Goal: Information Seeking & Learning: Learn about a topic

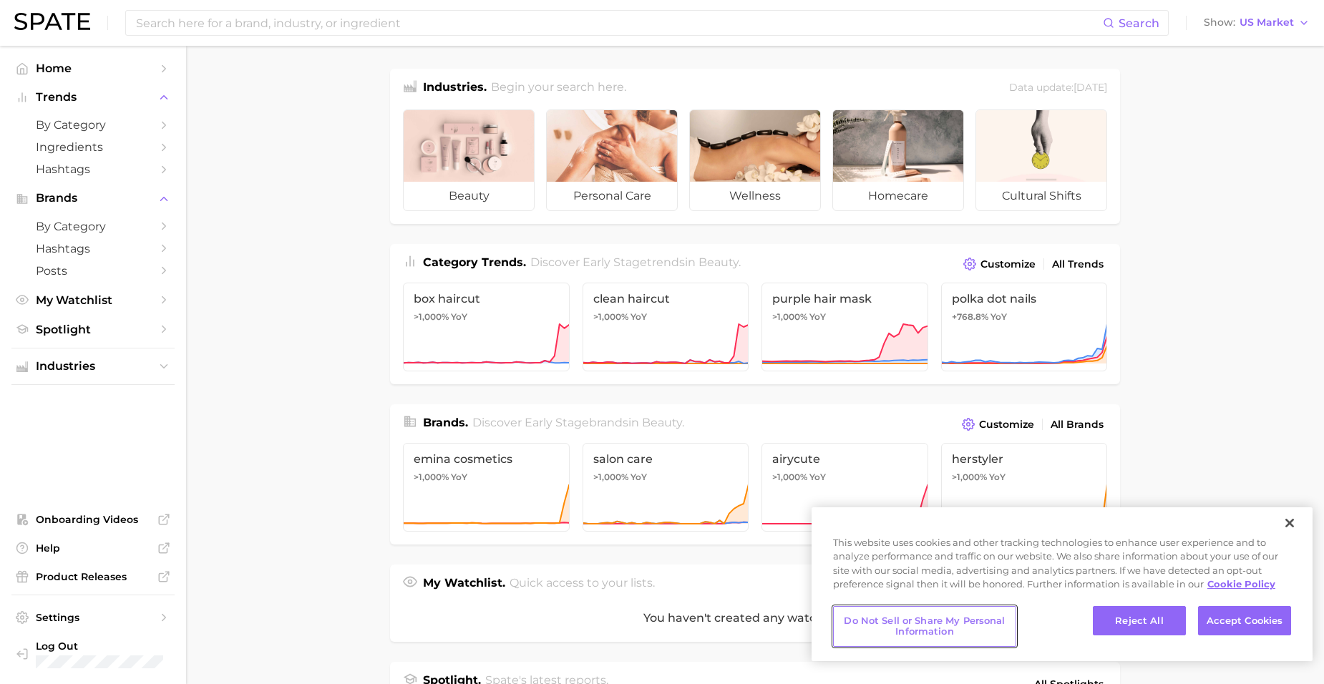
click at [994, 626] on button "Do Not Sell or Share My Personal Information" at bounding box center [924, 626] width 183 height 41
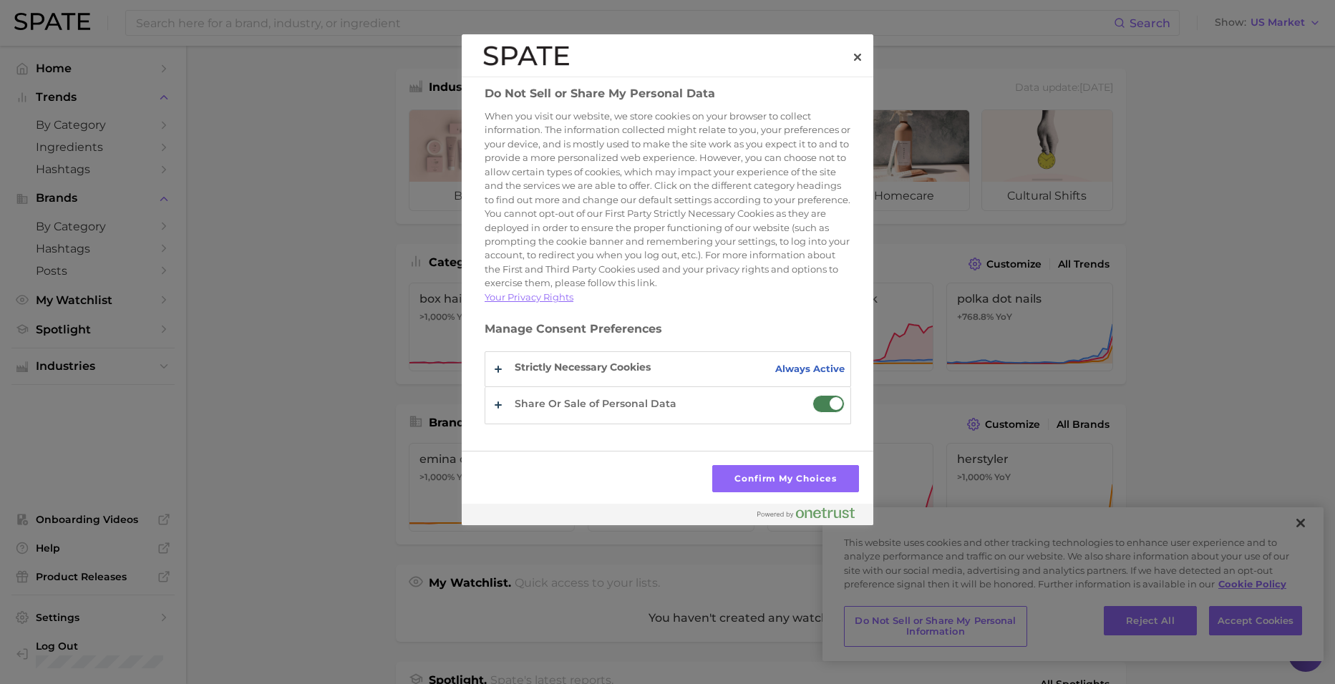
click at [830, 413] on span "Do Not Sell or Share My Personal Data" at bounding box center [828, 404] width 32 height 18
click at [812, 395] on input "Share Or Sale of Personal Data" at bounding box center [812, 395] width 0 height 0
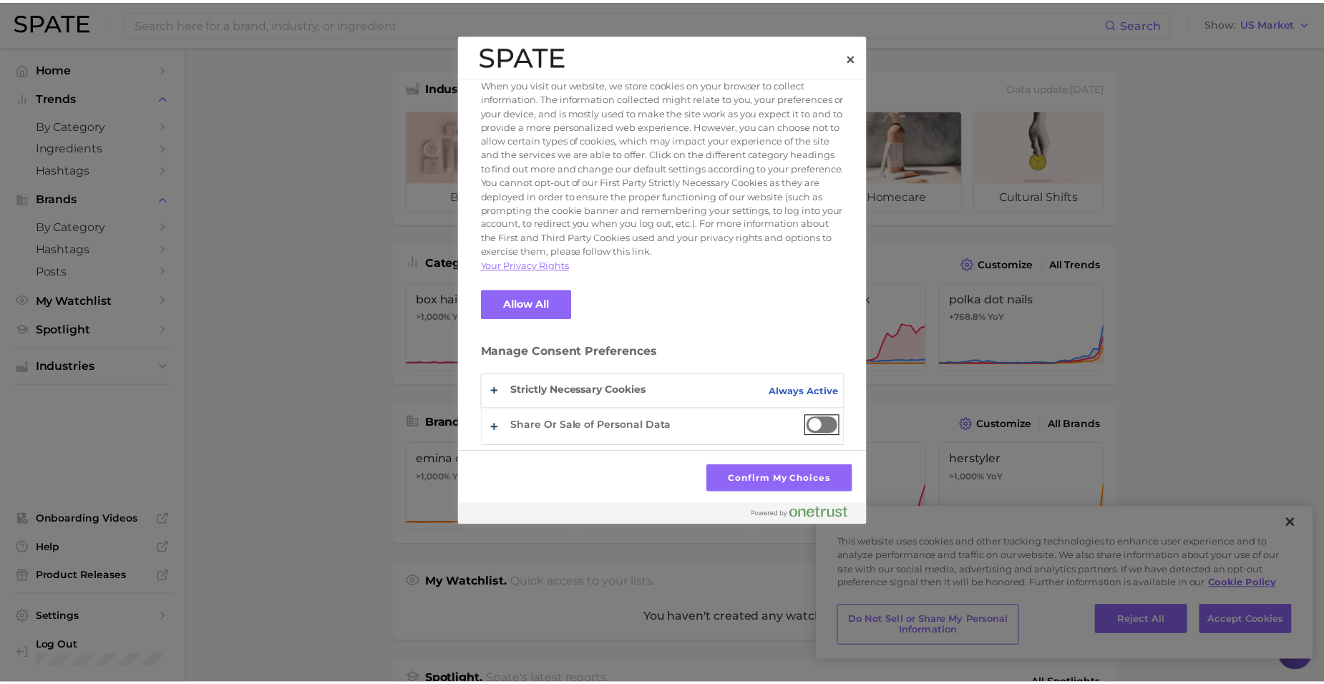
scroll to position [46, 0]
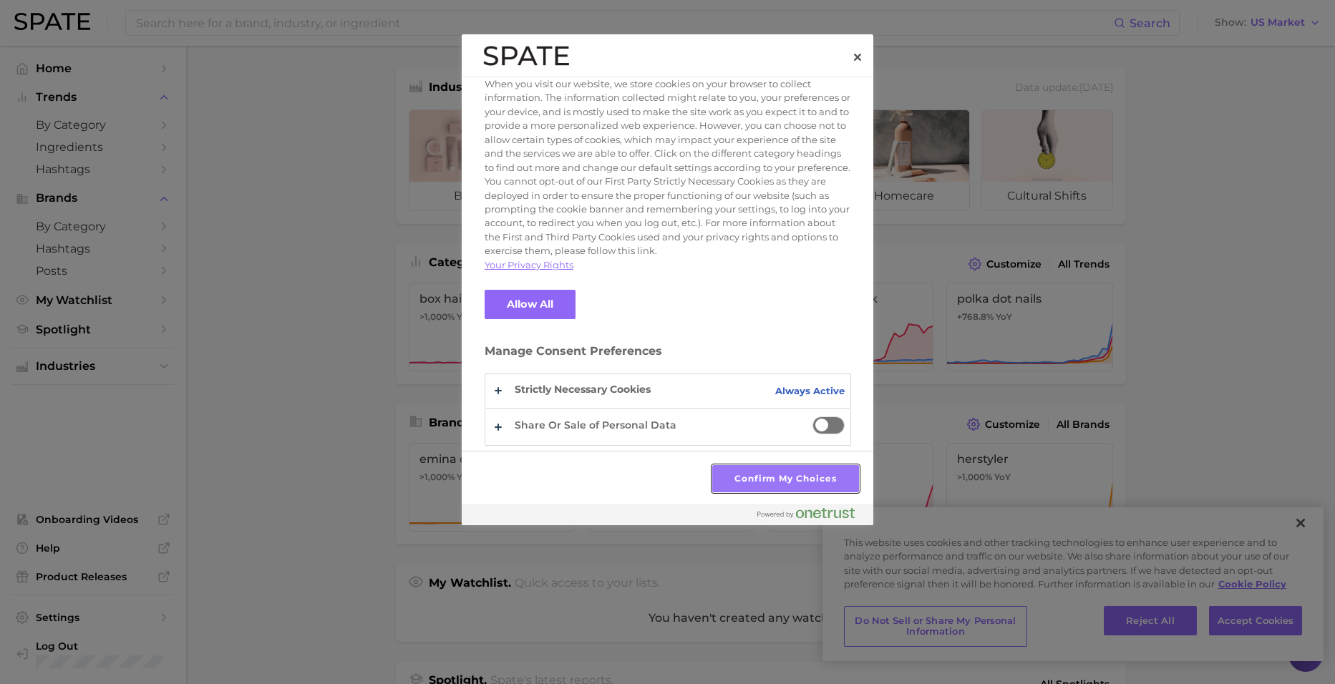
click at [777, 489] on button "Confirm My Choices" at bounding box center [785, 478] width 147 height 27
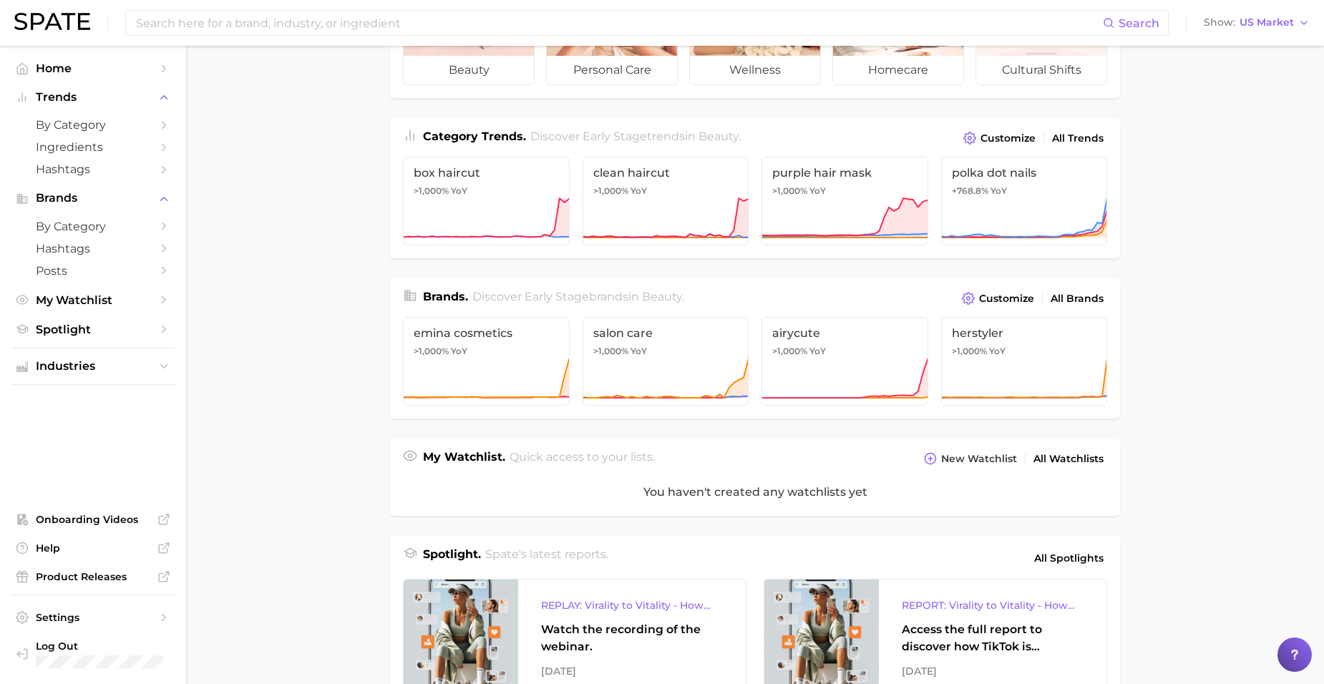
scroll to position [0, 0]
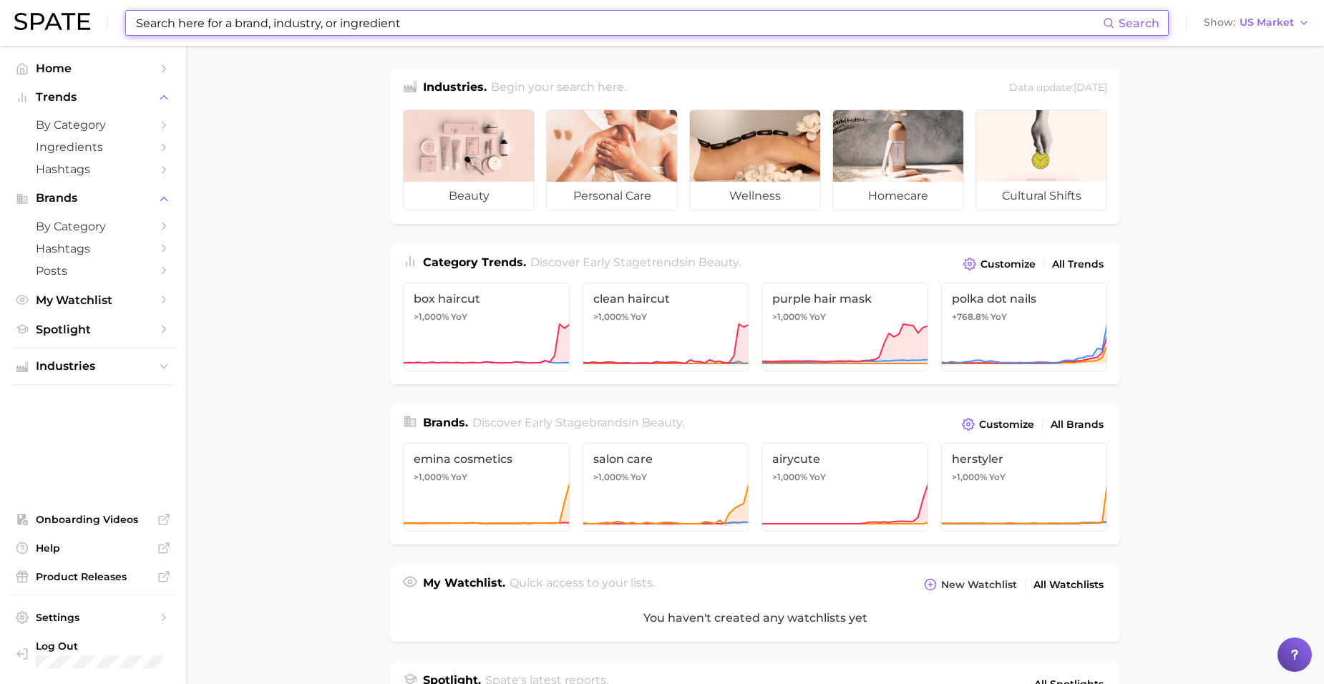
click at [387, 28] on input at bounding box center [619, 23] width 968 height 24
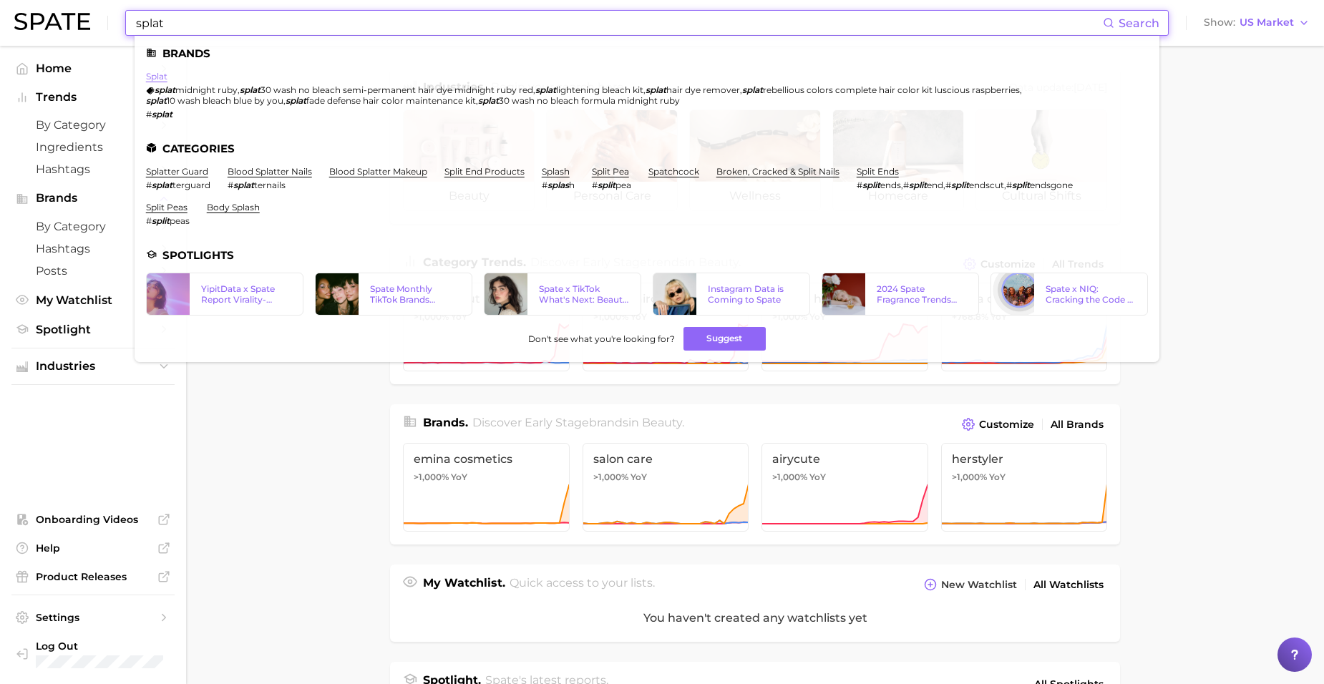
type input "splat"
click at [159, 77] on link "splat" at bounding box center [156, 76] width 21 height 11
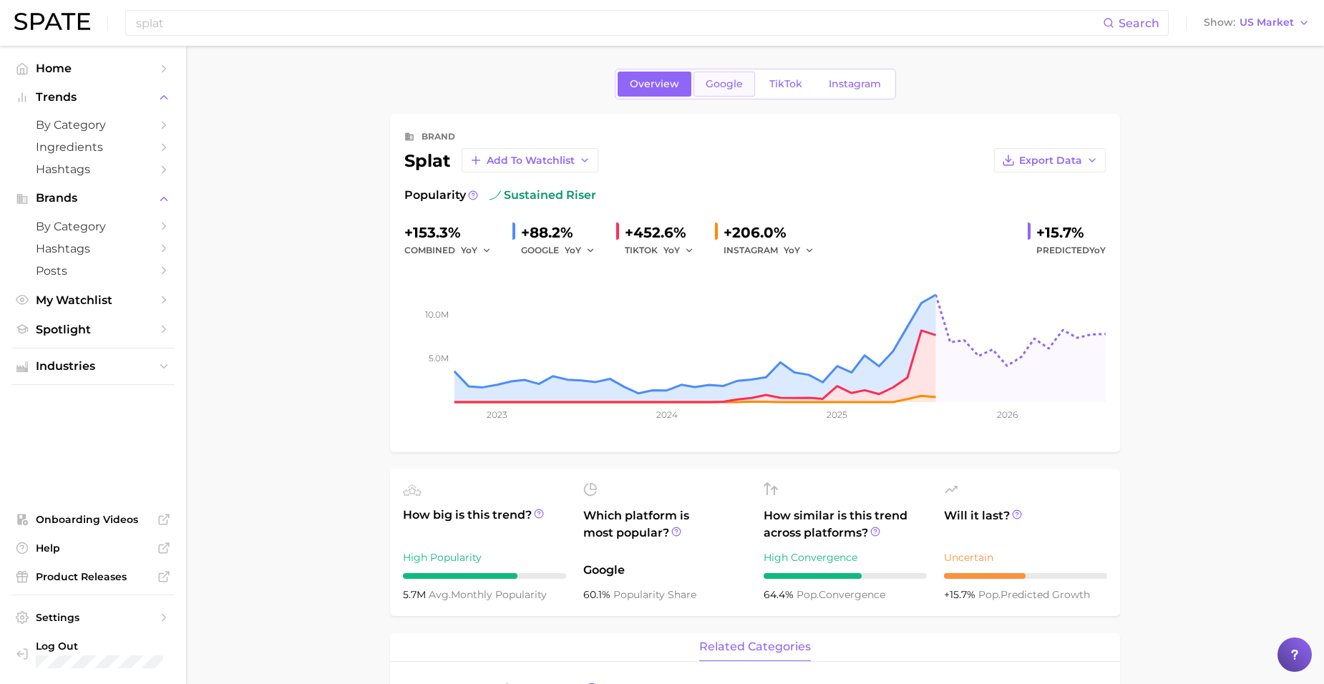
click at [732, 71] on div "Overview Google TikTok Instagram" at bounding box center [755, 84] width 281 height 31
click at [730, 84] on span "Google" at bounding box center [724, 84] width 37 height 12
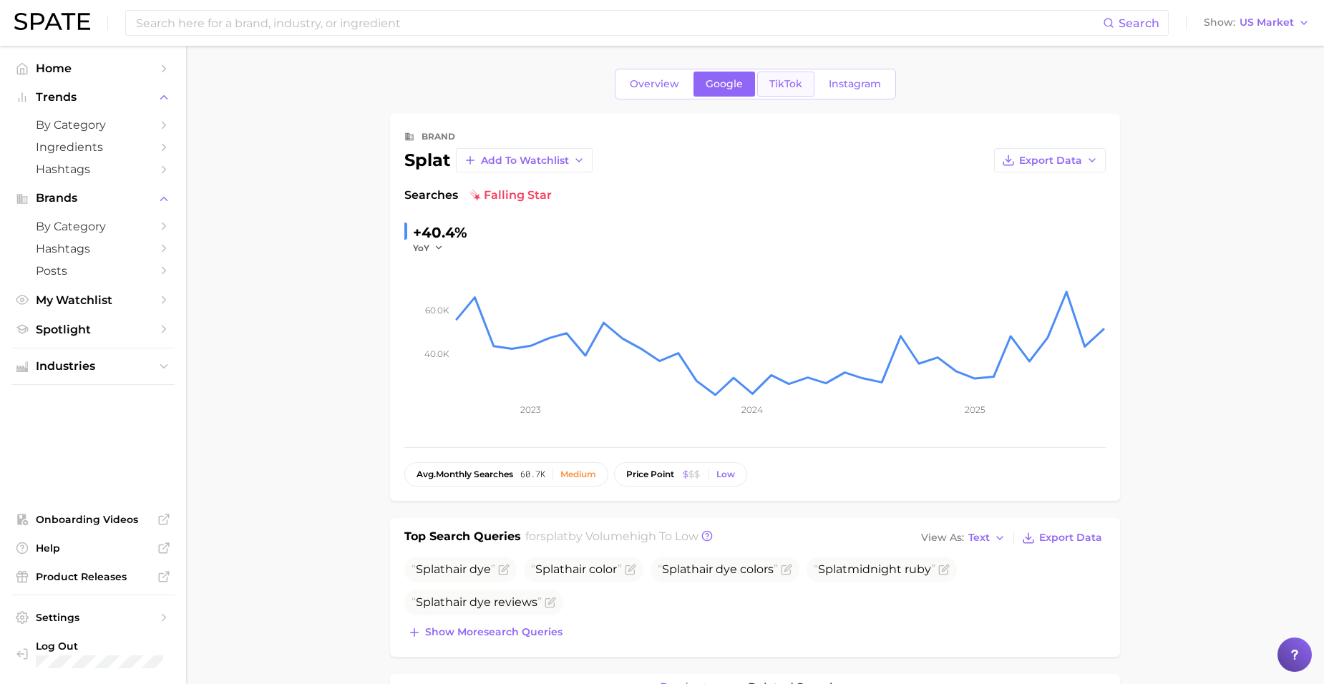
click at [780, 79] on span "TikTok" at bounding box center [785, 84] width 33 height 12
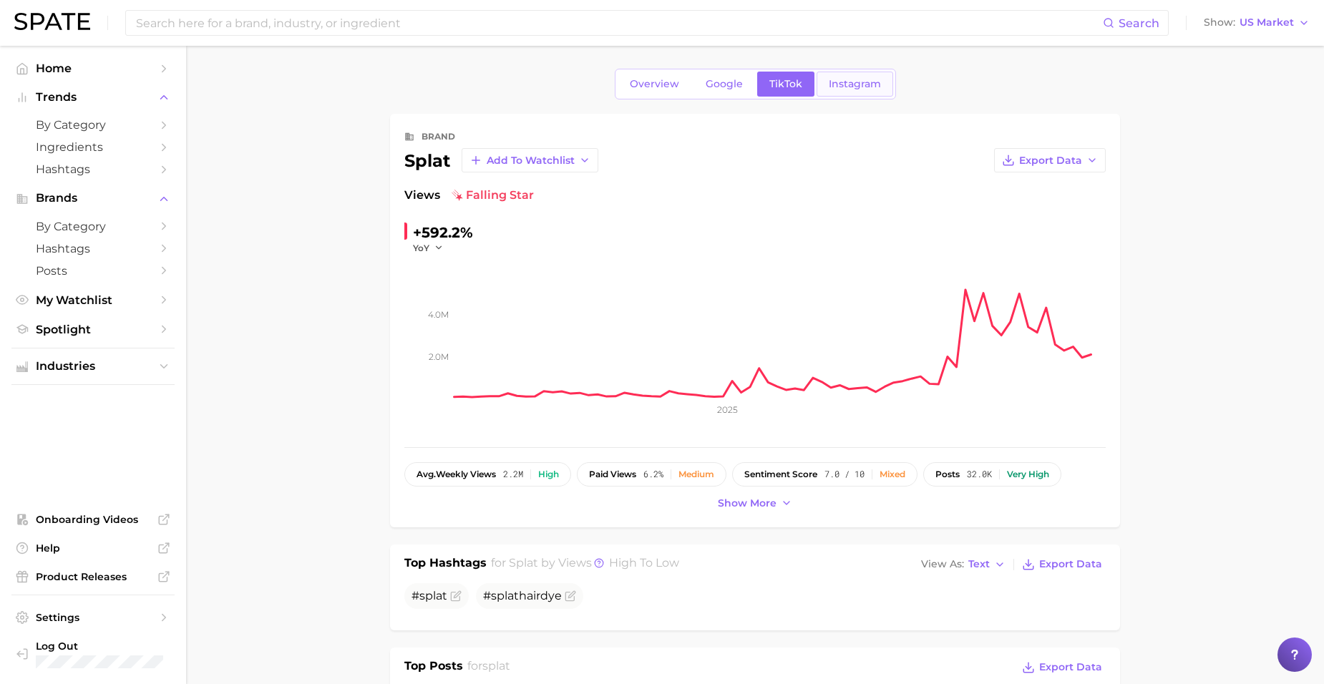
click at [844, 84] on span "Instagram" at bounding box center [855, 84] width 52 height 12
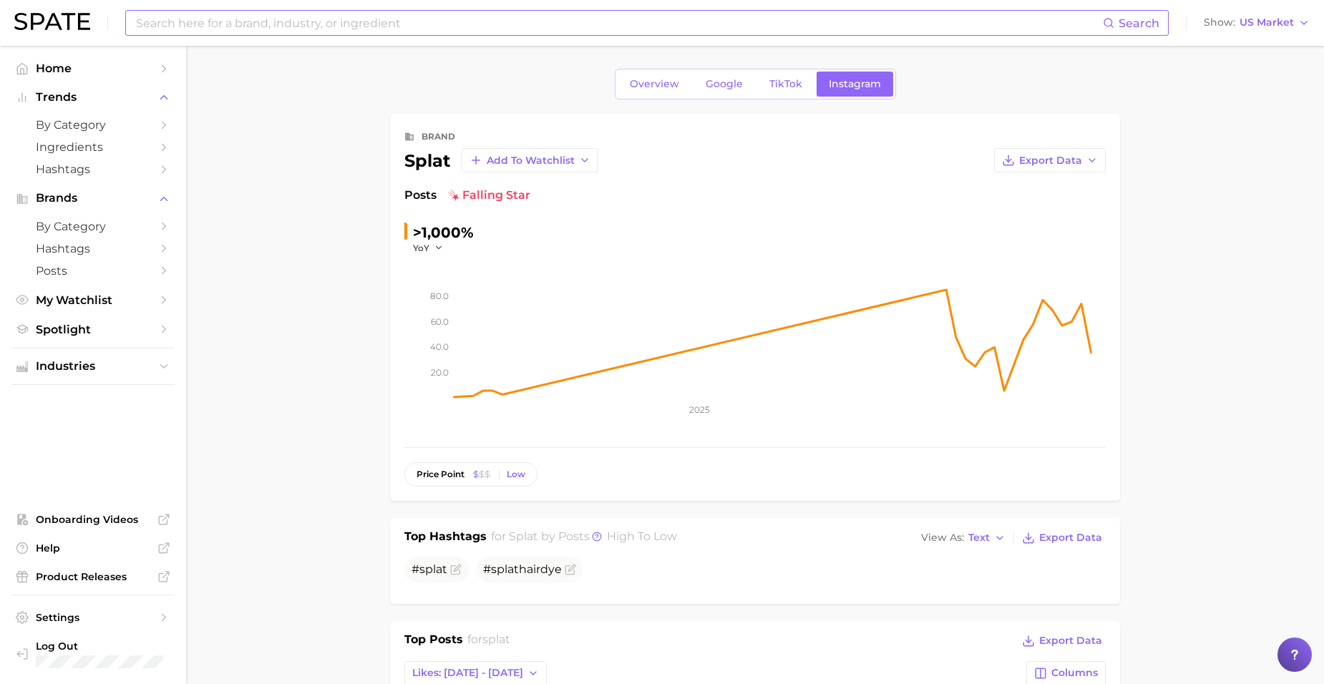
click at [408, 26] on input at bounding box center [619, 23] width 968 height 24
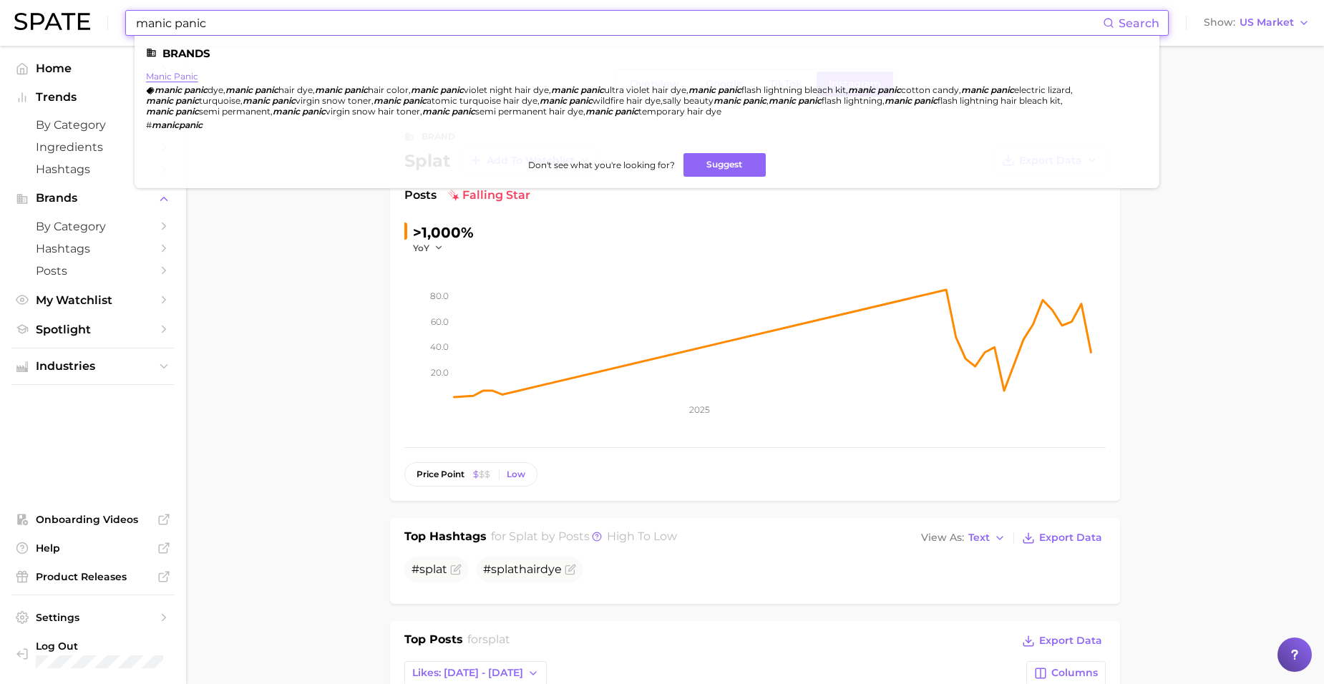
type input "manic panic"
click at [183, 77] on link "manic panic" at bounding box center [172, 76] width 52 height 11
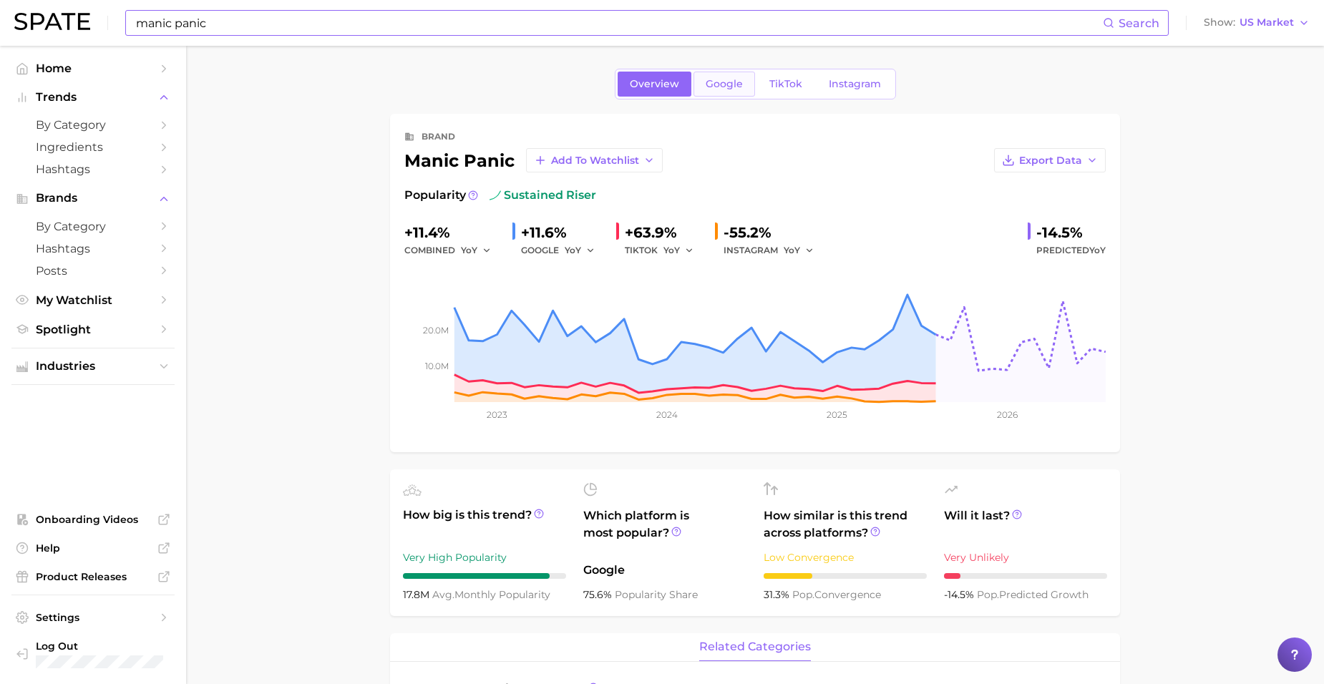
click at [734, 80] on span "Google" at bounding box center [724, 84] width 37 height 12
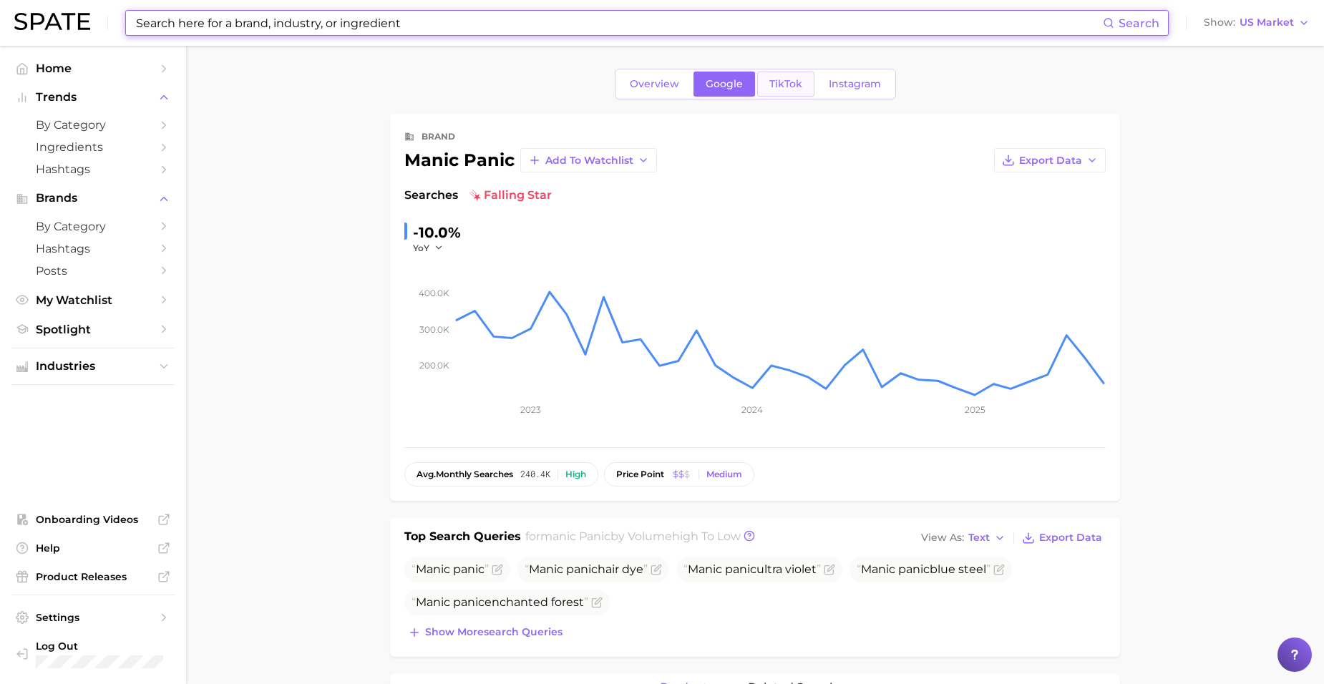
click at [779, 81] on span "TikTok" at bounding box center [785, 84] width 33 height 12
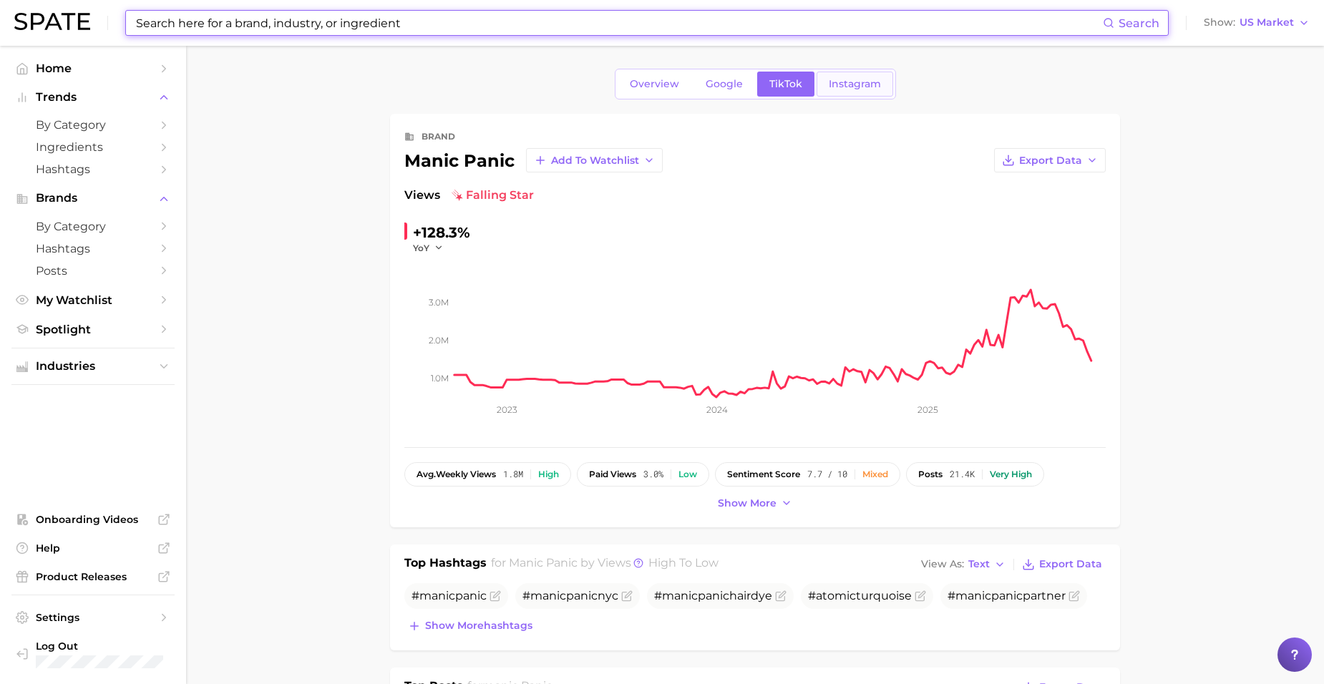
click at [842, 72] on link "Instagram" at bounding box center [855, 84] width 77 height 25
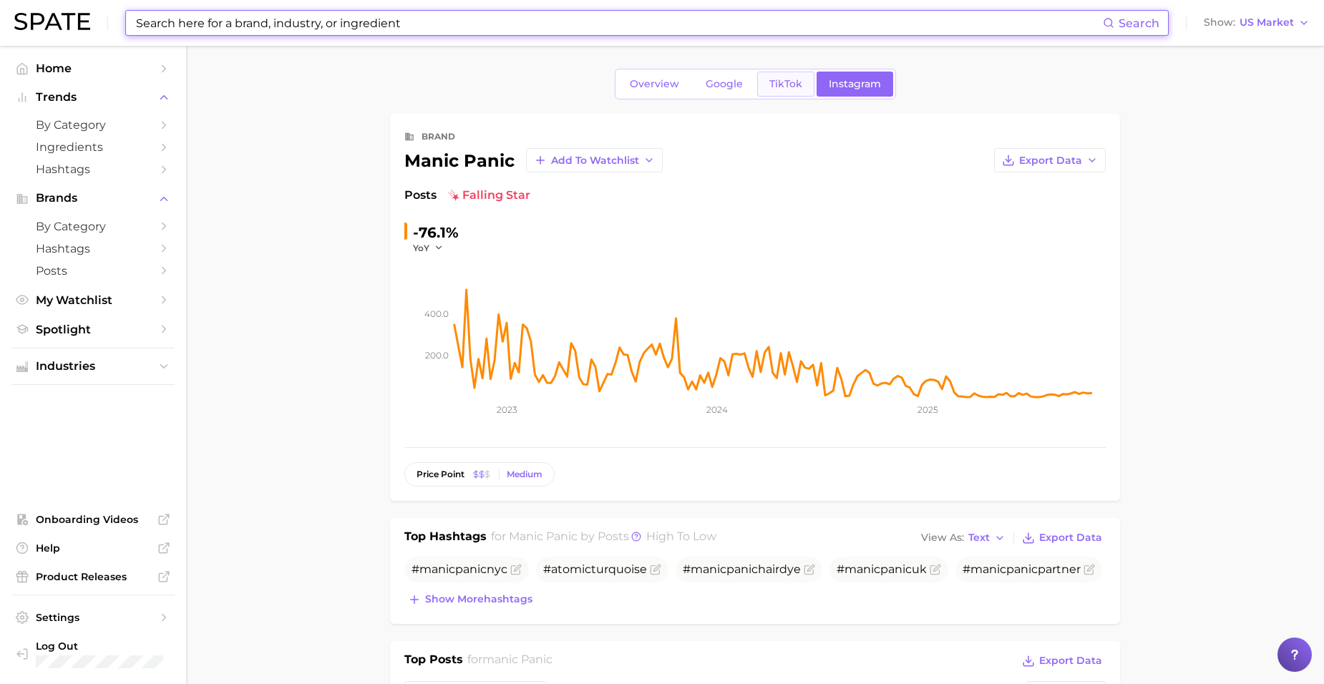
click at [792, 78] on span "TikTok" at bounding box center [785, 84] width 33 height 12
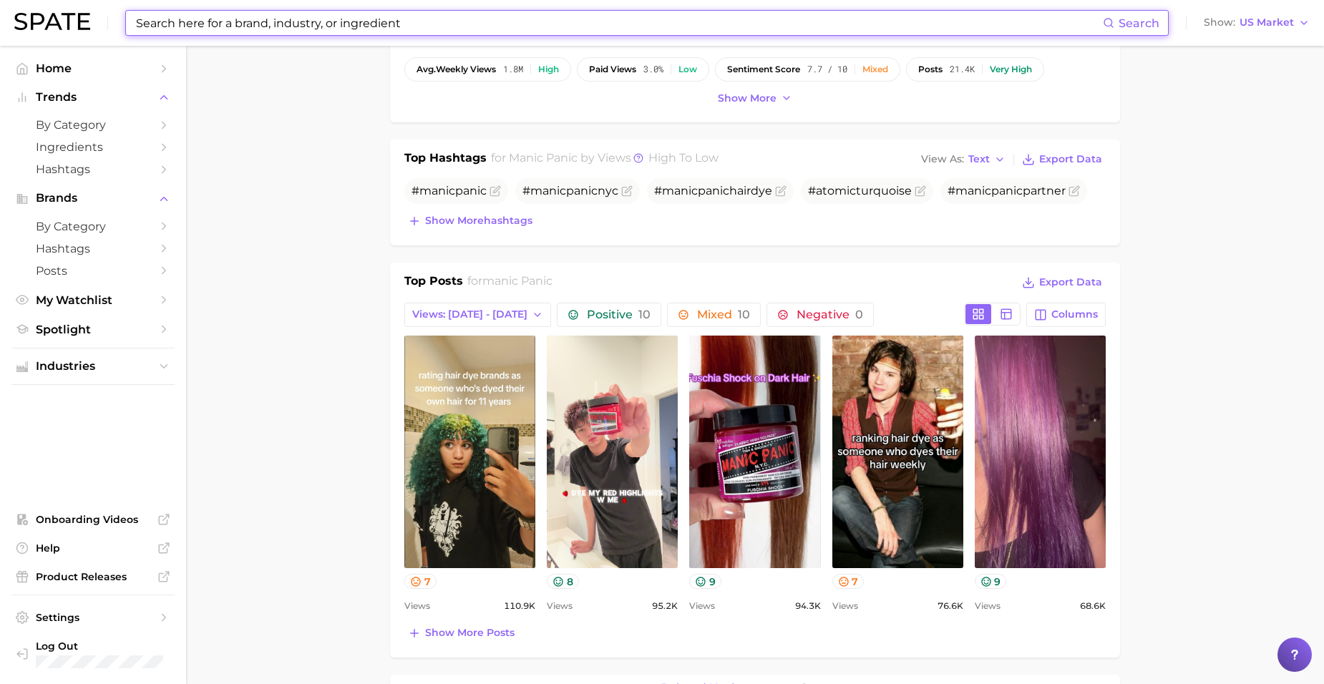
scroll to position [358, 0]
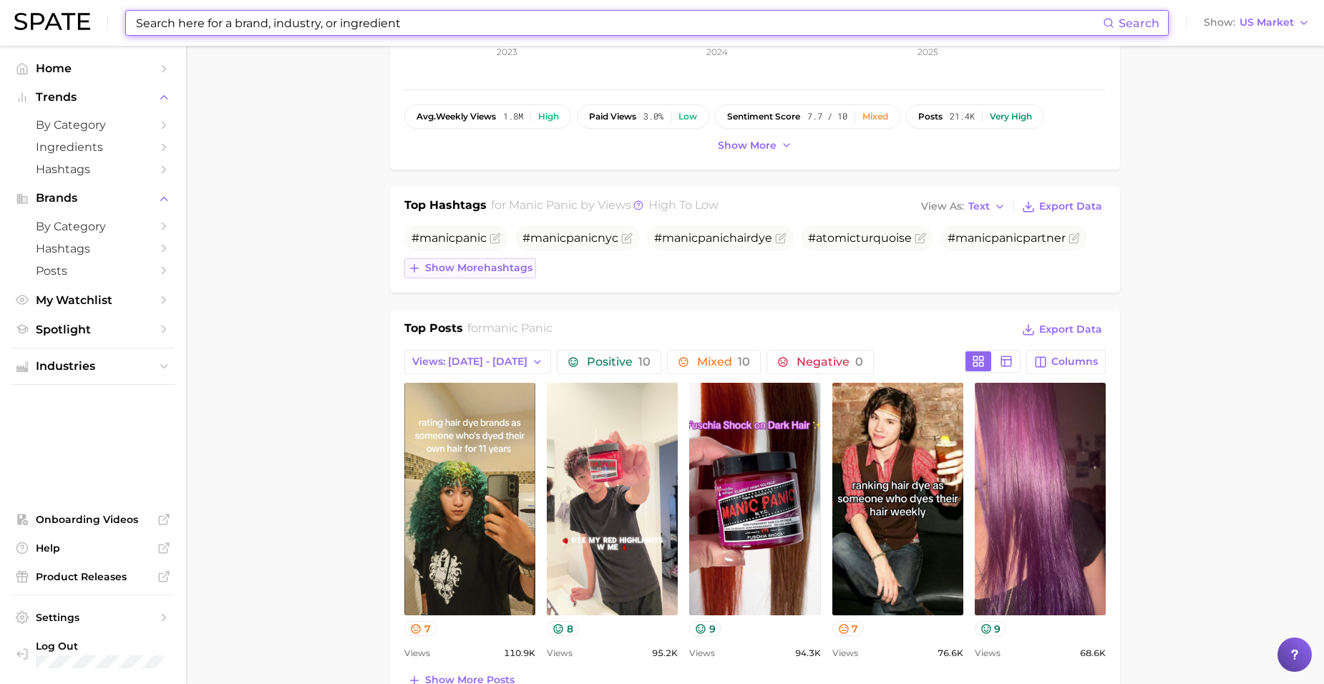
click at [468, 269] on span "Show more hashtags" at bounding box center [478, 268] width 107 height 12
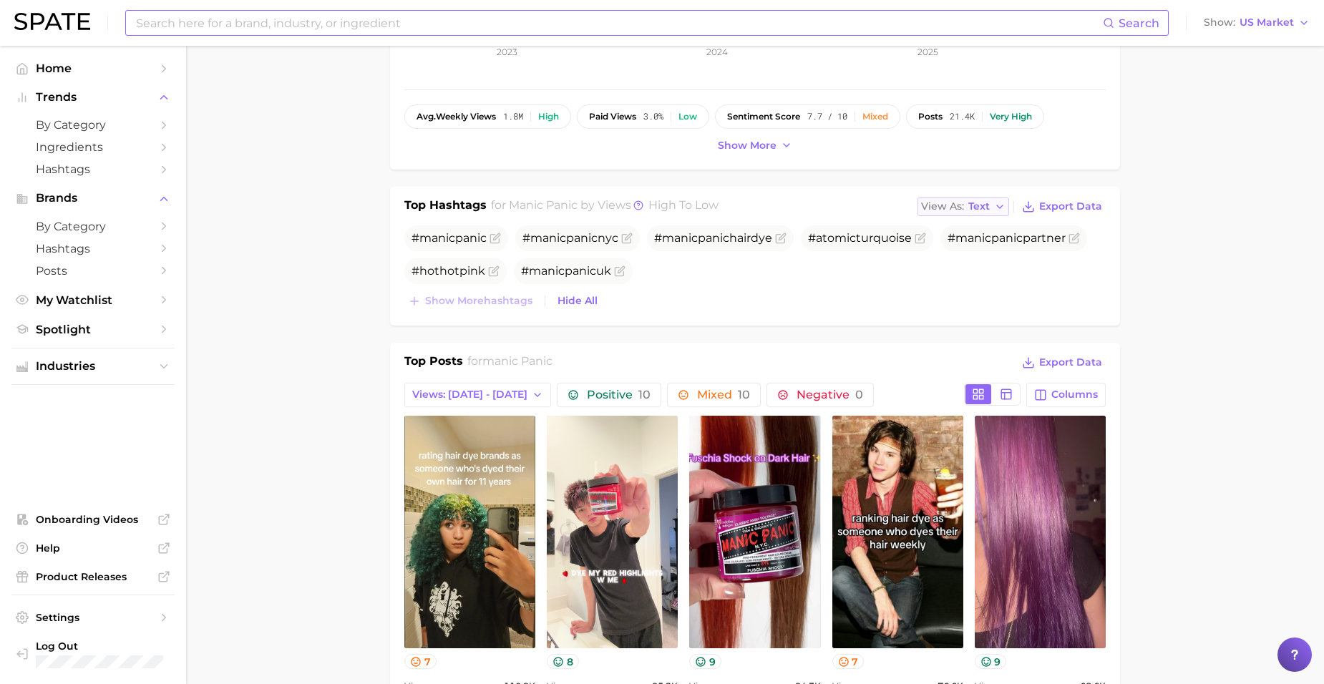
click at [1005, 205] on icon "button" at bounding box center [999, 206] width 11 height 11
click at [975, 254] on button "Table" at bounding box center [996, 256] width 157 height 26
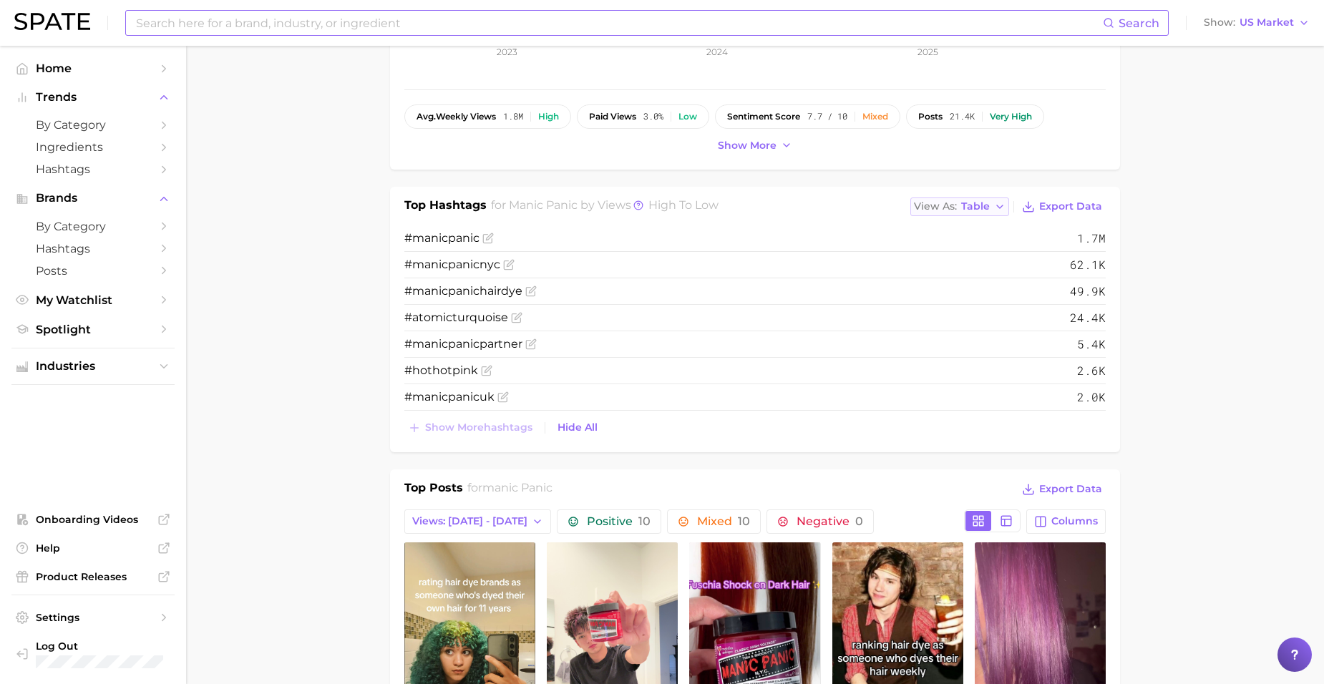
click at [997, 208] on icon "button" at bounding box center [999, 206] width 11 height 11
click at [984, 223] on button "Text" at bounding box center [988, 231] width 157 height 26
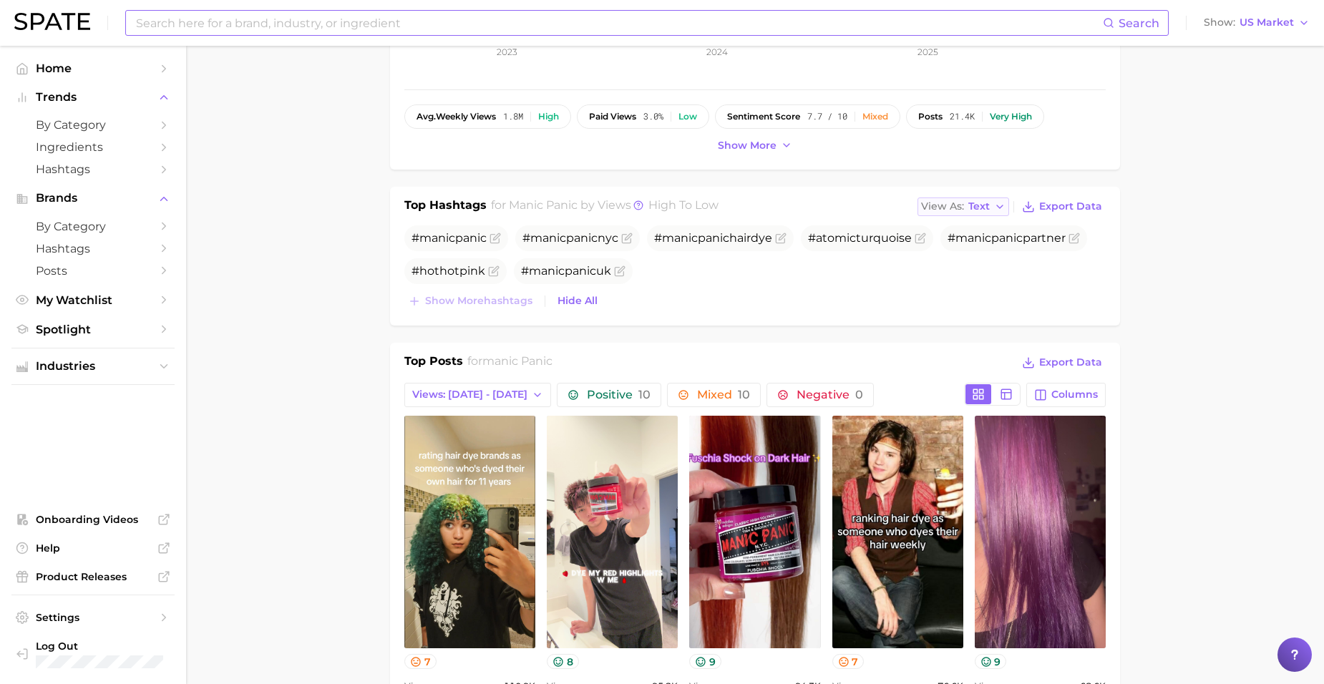
click at [1006, 208] on icon "button" at bounding box center [999, 206] width 11 height 11
click at [974, 263] on button "Table" at bounding box center [996, 256] width 157 height 26
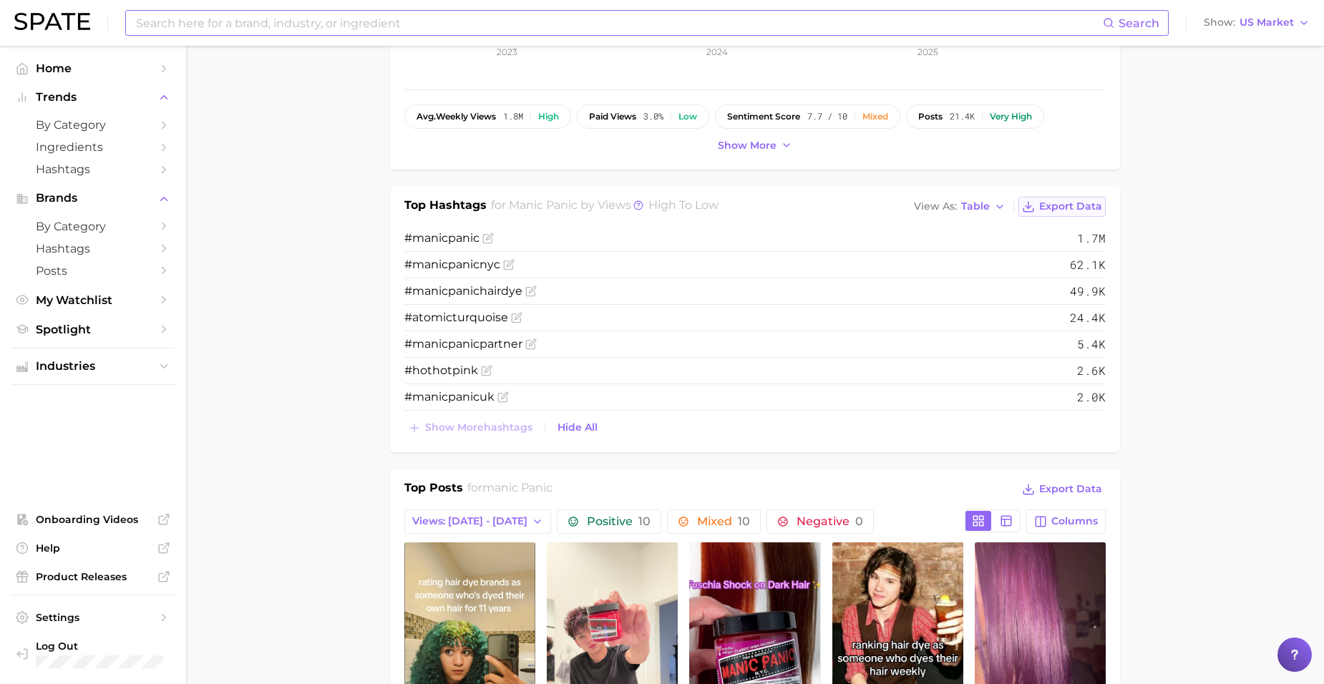
click at [1065, 202] on span "Export Data" at bounding box center [1070, 206] width 63 height 12
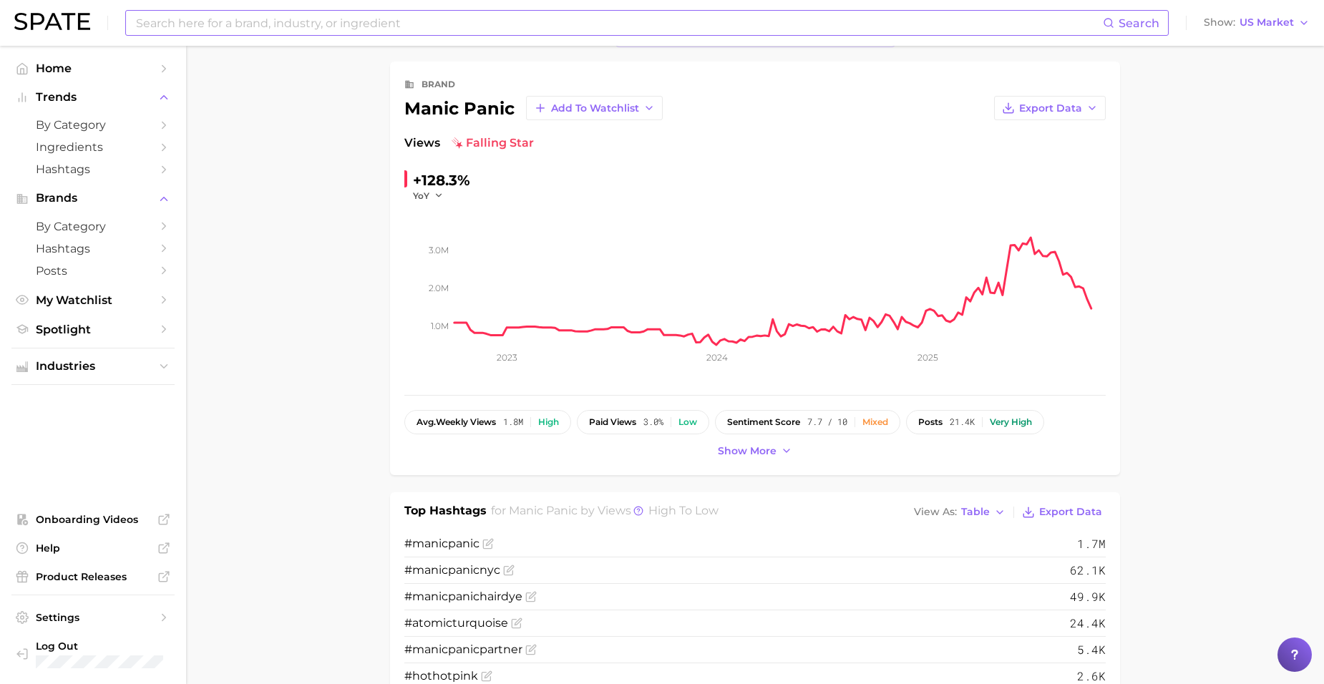
scroll to position [0, 0]
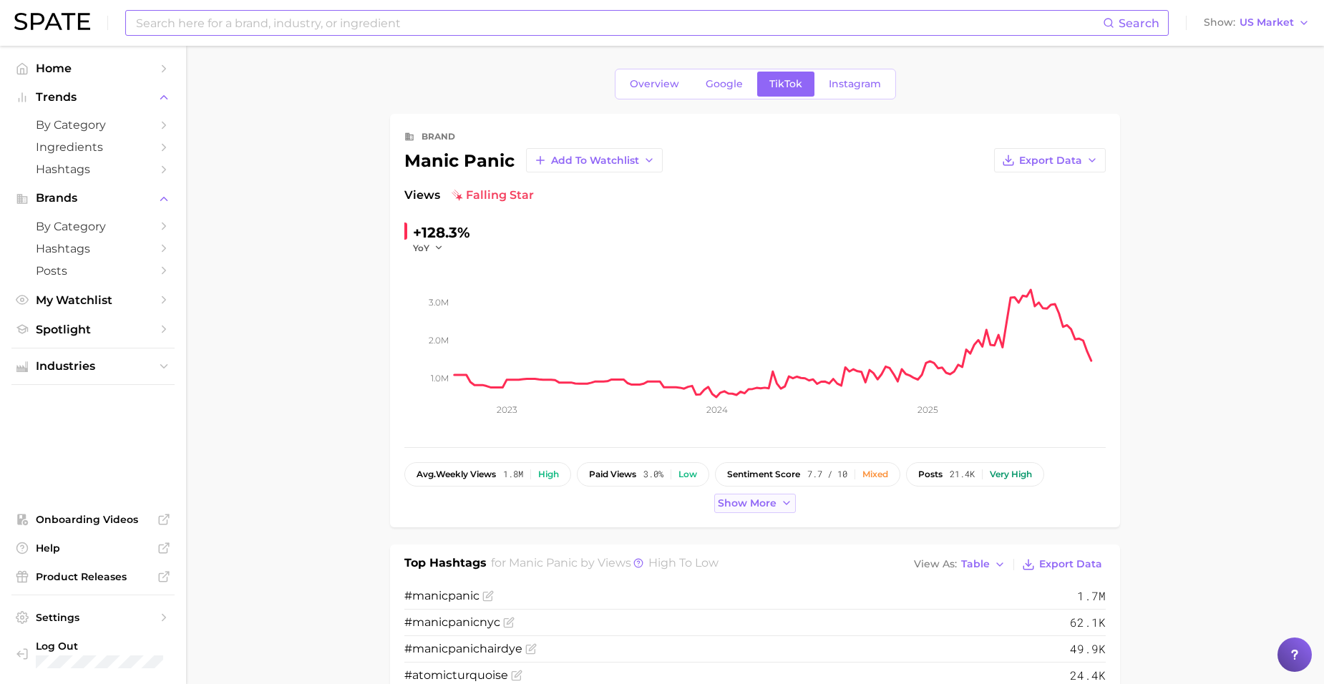
click at [754, 507] on span "Show more" at bounding box center [747, 503] width 59 height 12
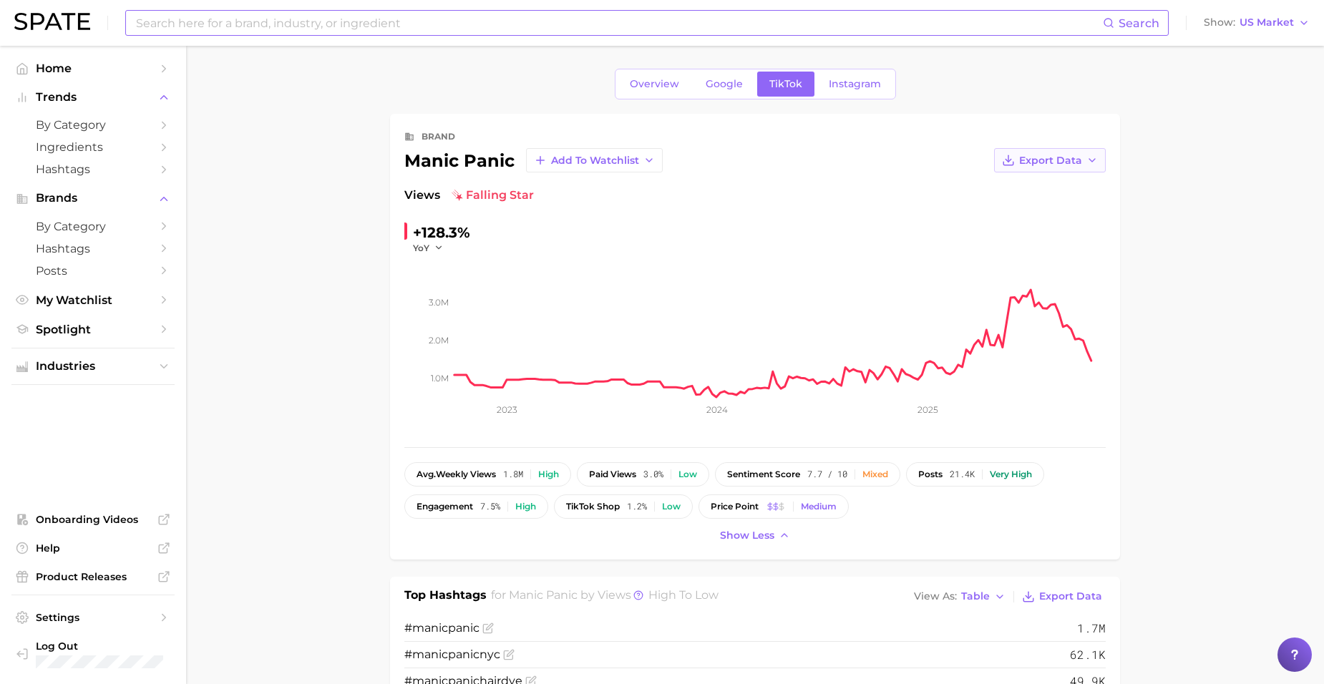
click at [1072, 160] on span "Export Data" at bounding box center [1050, 161] width 63 height 12
click at [1060, 186] on button "Time Series CSV" at bounding box center [1026, 187] width 157 height 26
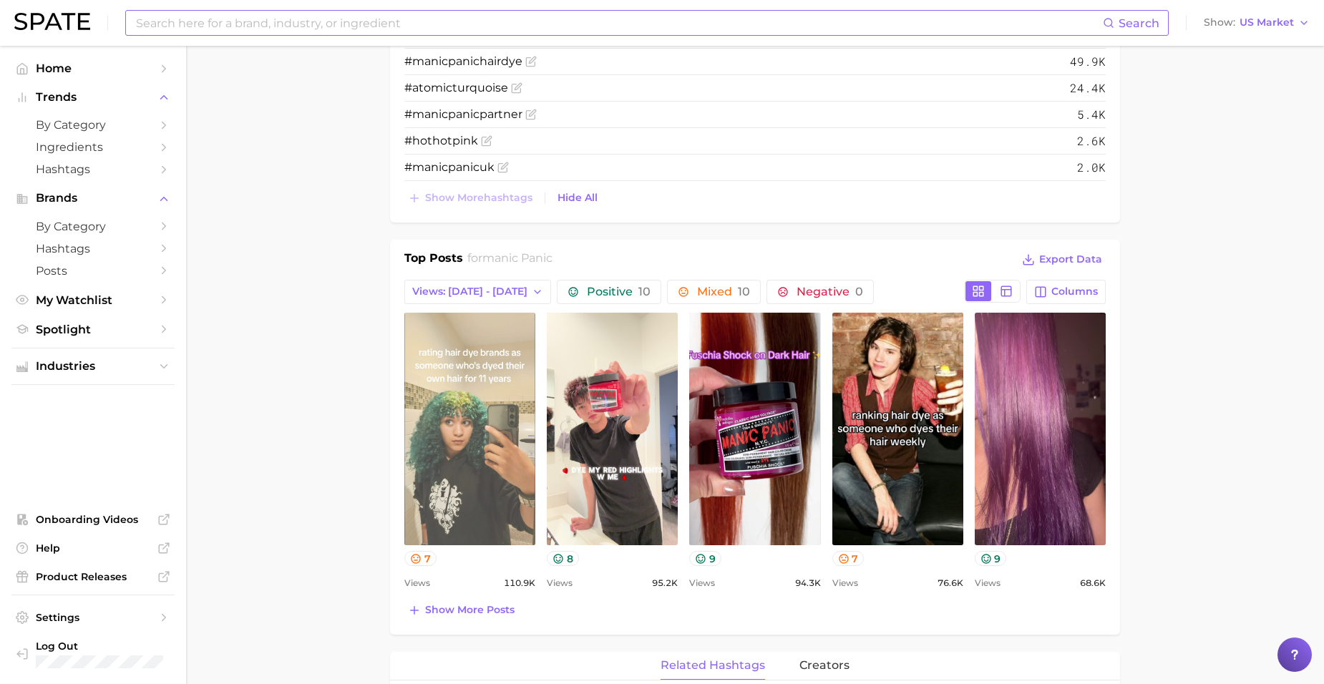
scroll to position [644, 0]
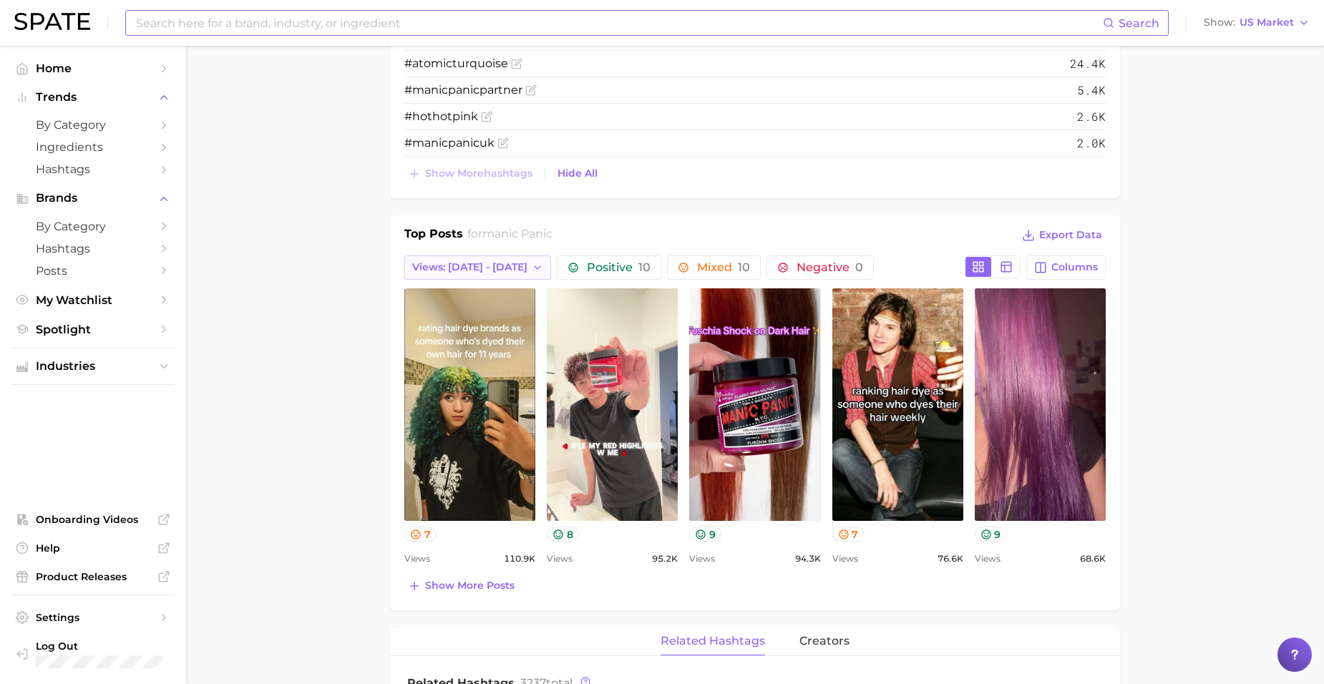
click at [468, 266] on span "Views: [DATE] - [DATE]" at bounding box center [469, 267] width 115 height 12
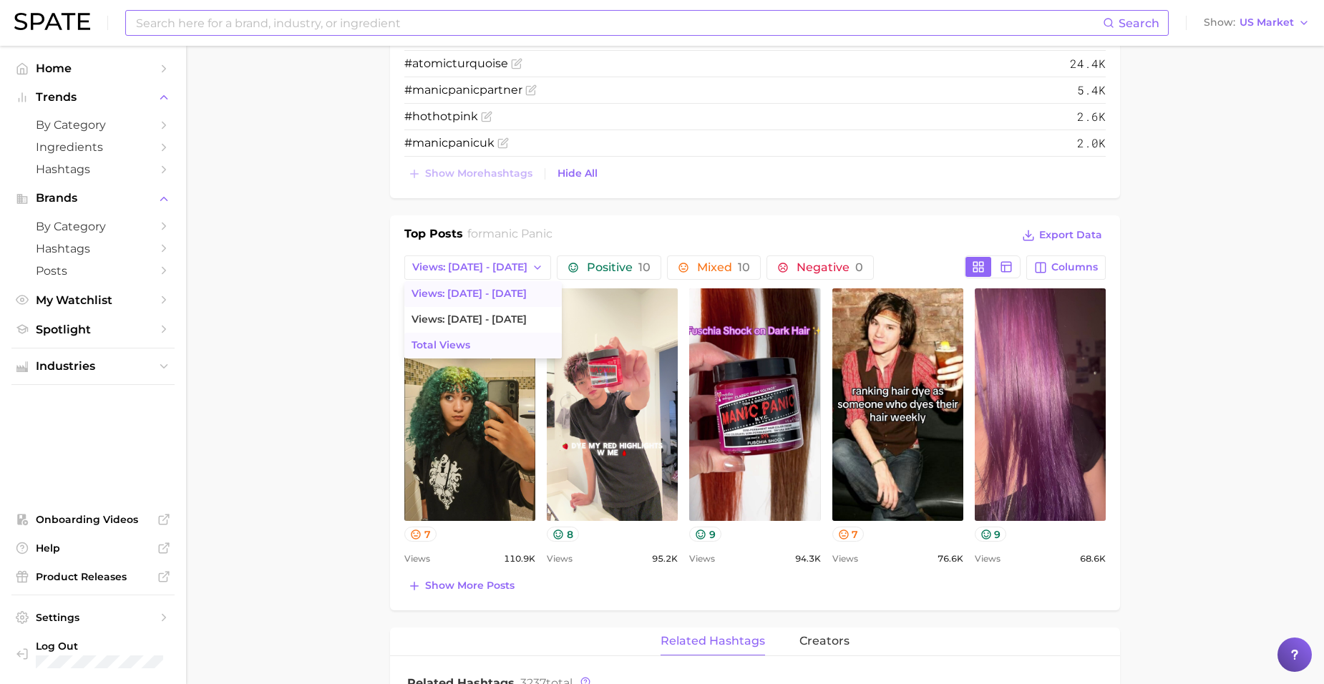
click at [480, 340] on button "Total Views" at bounding box center [482, 346] width 157 height 26
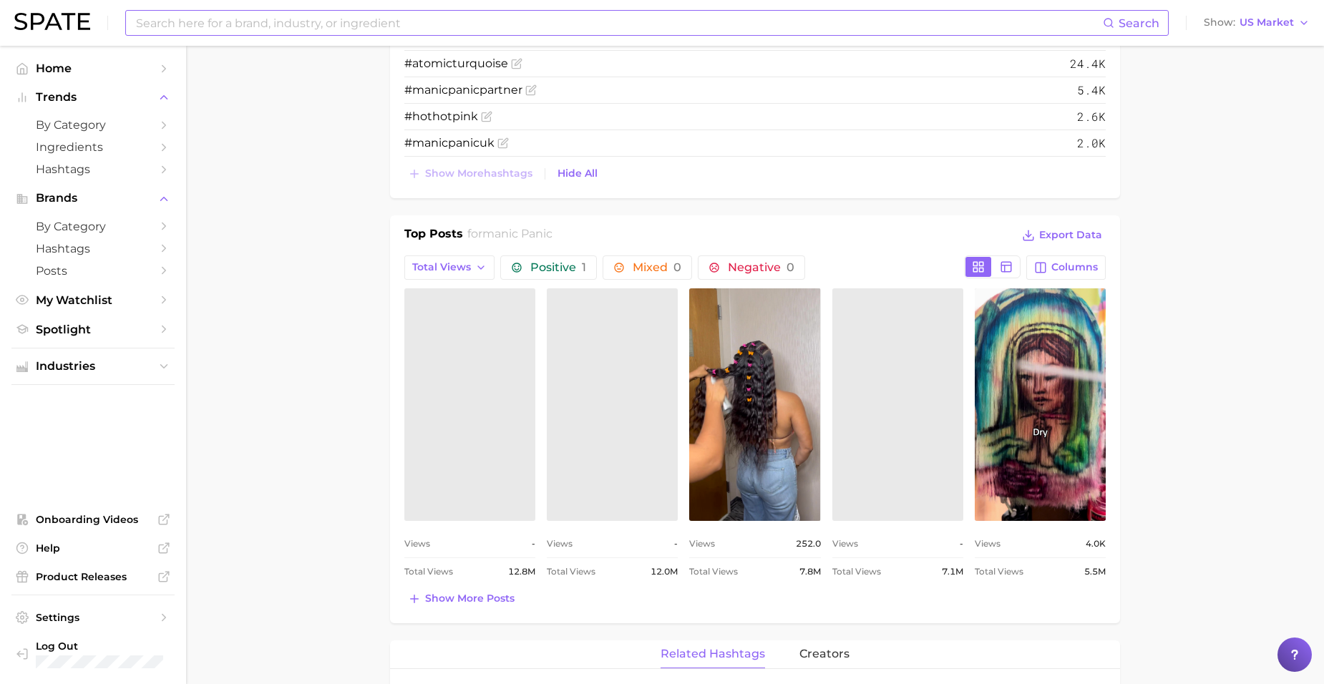
scroll to position [0, 0]
click at [480, 596] on span "Show more posts" at bounding box center [469, 599] width 89 height 12
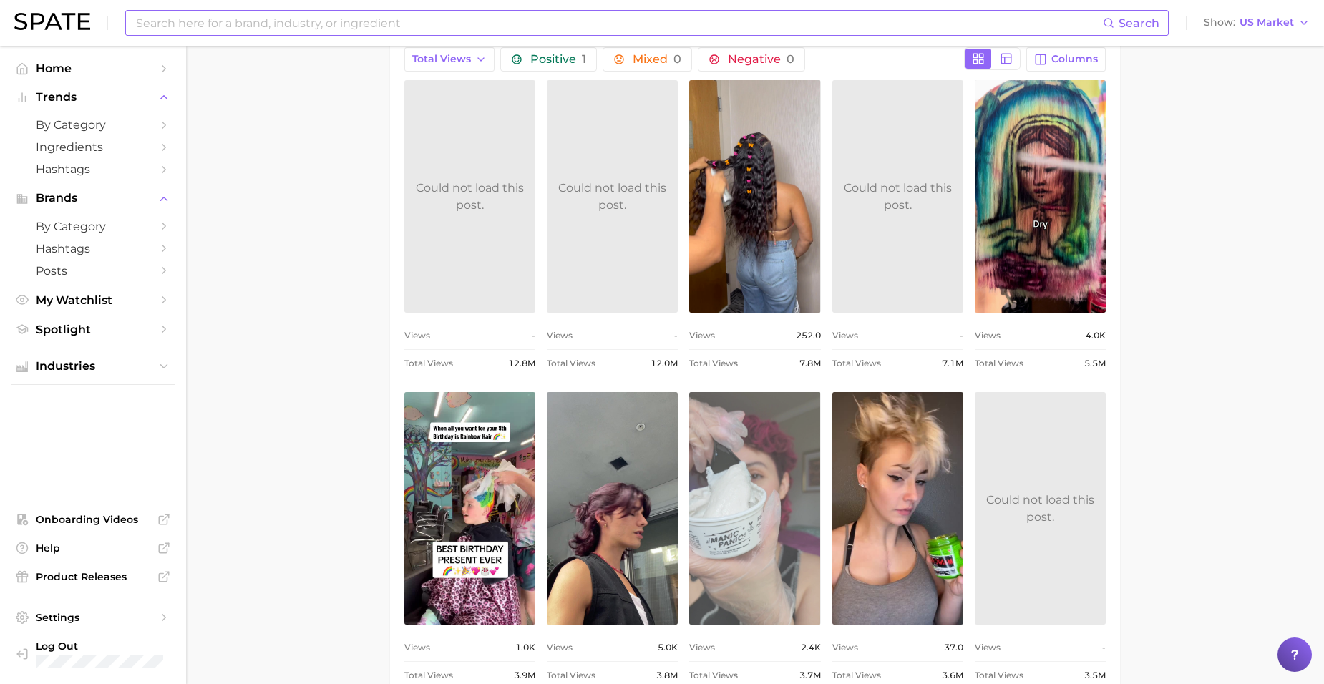
scroll to position [573, 0]
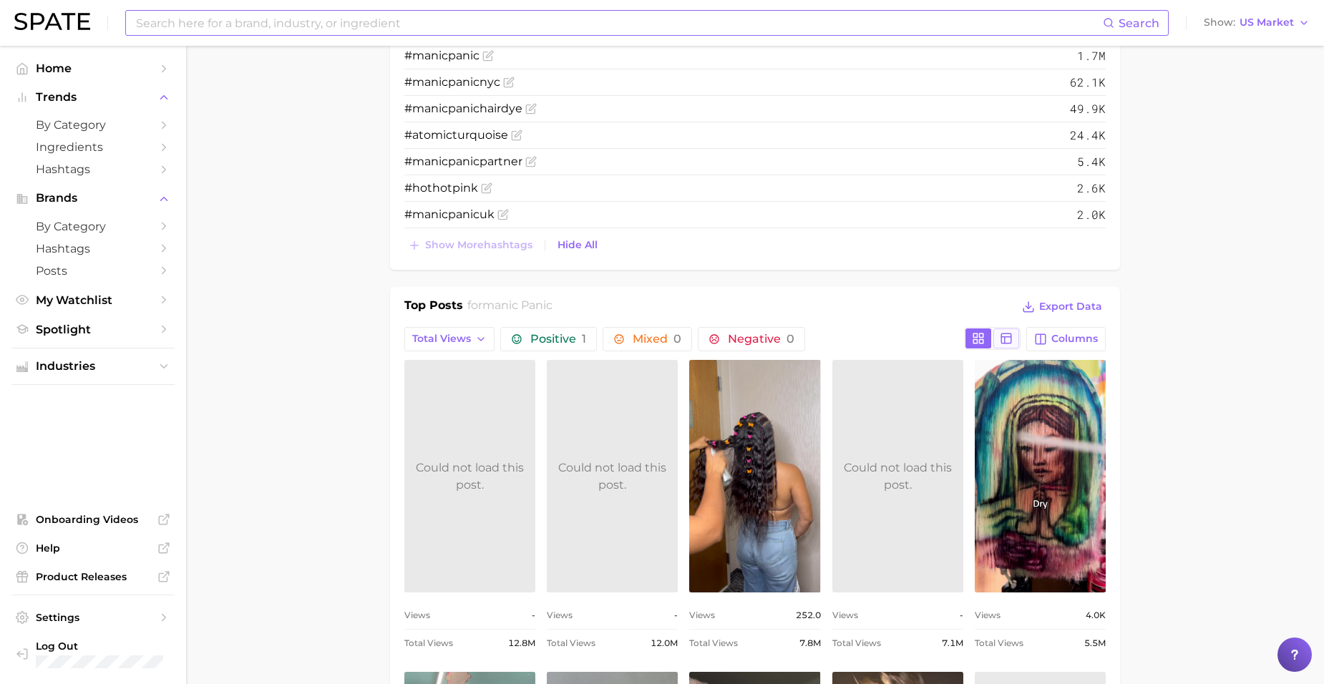
click at [1017, 345] on button at bounding box center [1007, 339] width 26 height 20
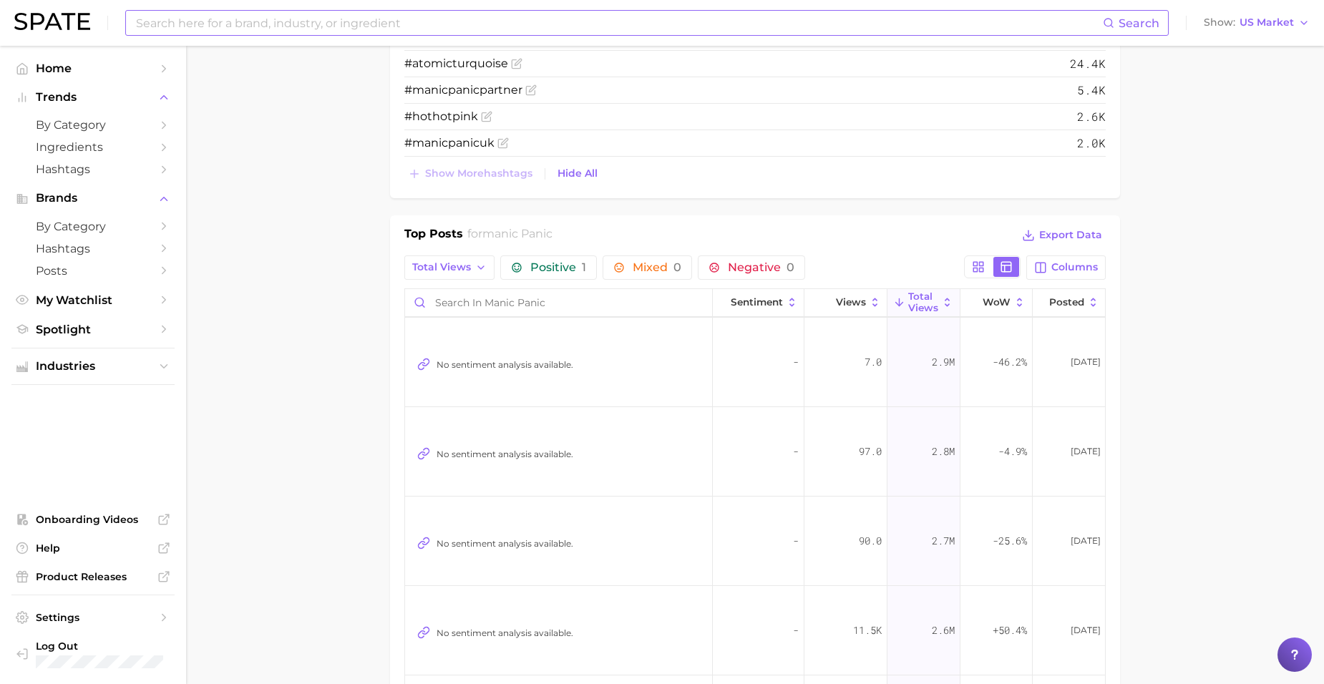
scroll to position [1135, 0]
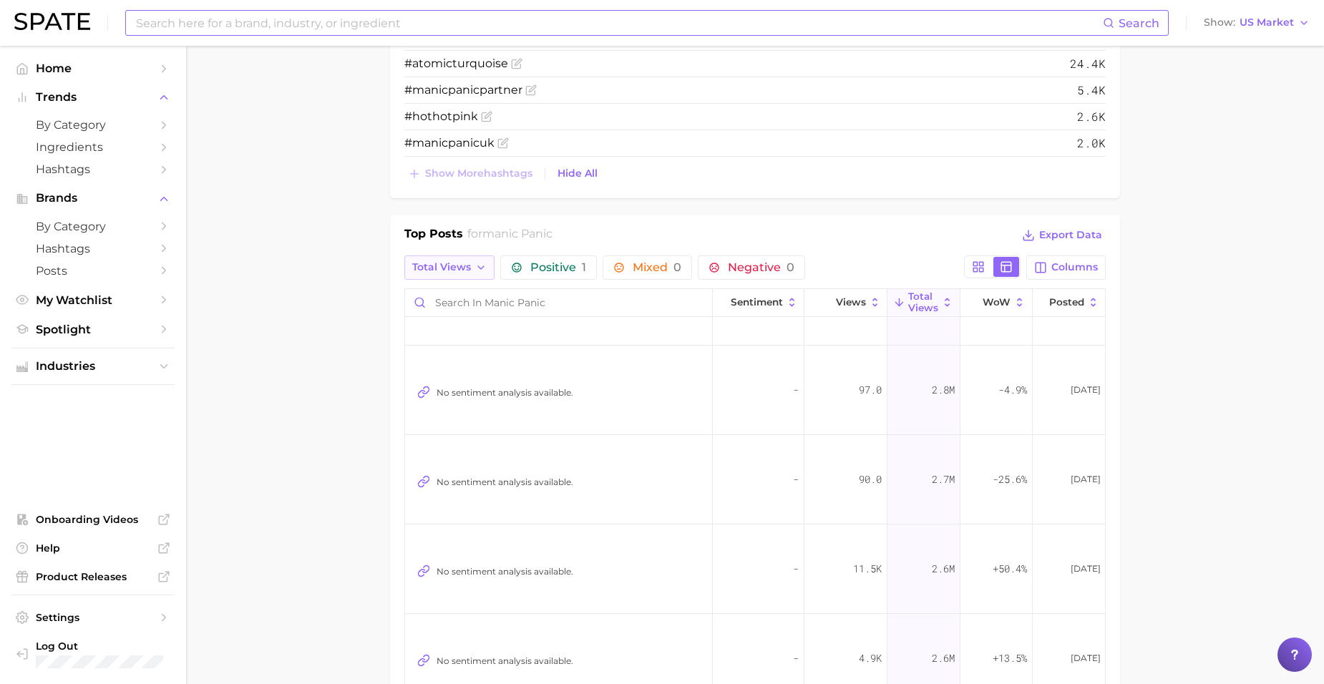
click at [445, 263] on span "Total Views" at bounding box center [441, 267] width 59 height 12
click at [462, 321] on span "Views: [DATE] - [DATE]" at bounding box center [469, 320] width 115 height 12
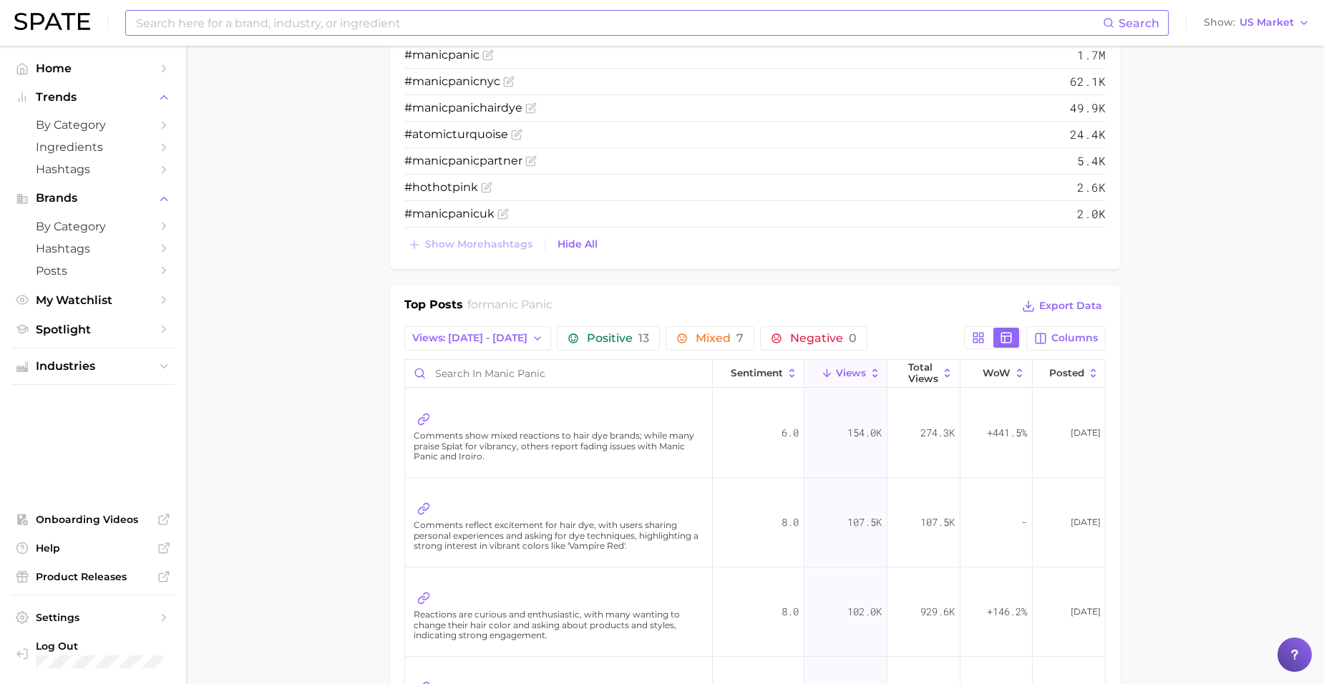
scroll to position [573, 0]
click at [990, 339] on button at bounding box center [979, 339] width 26 height 20
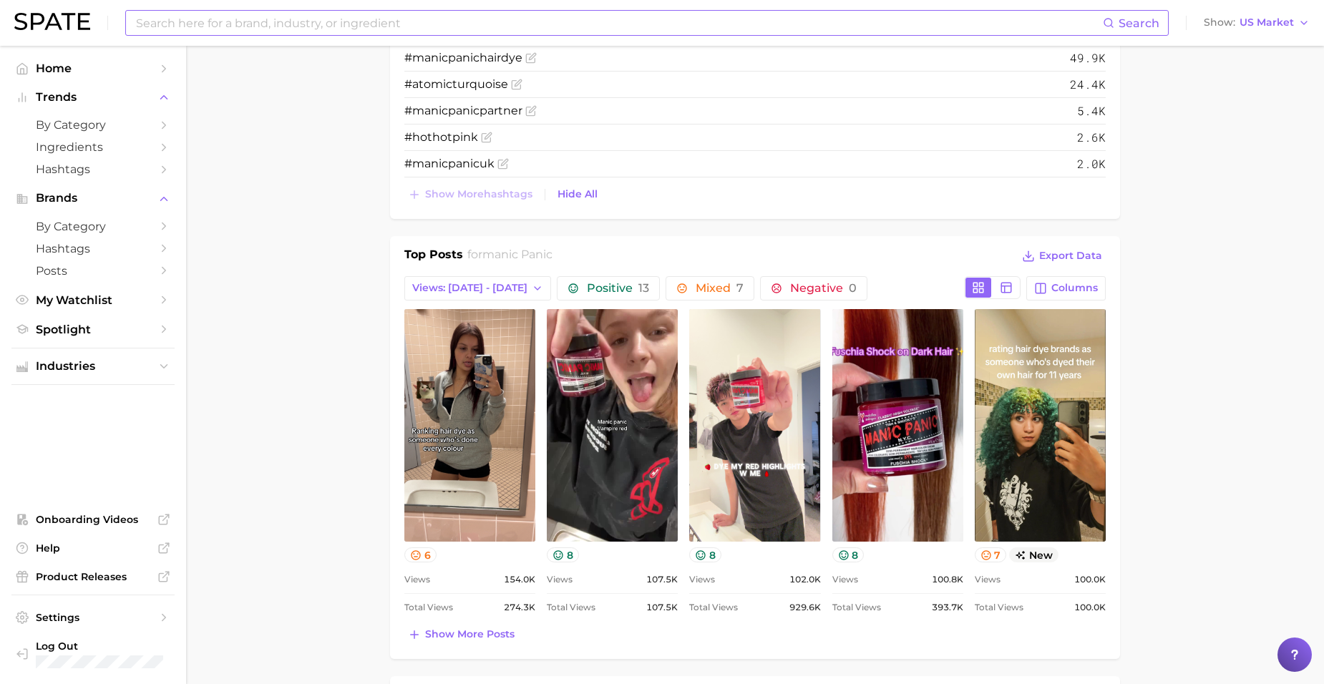
scroll to position [644, 0]
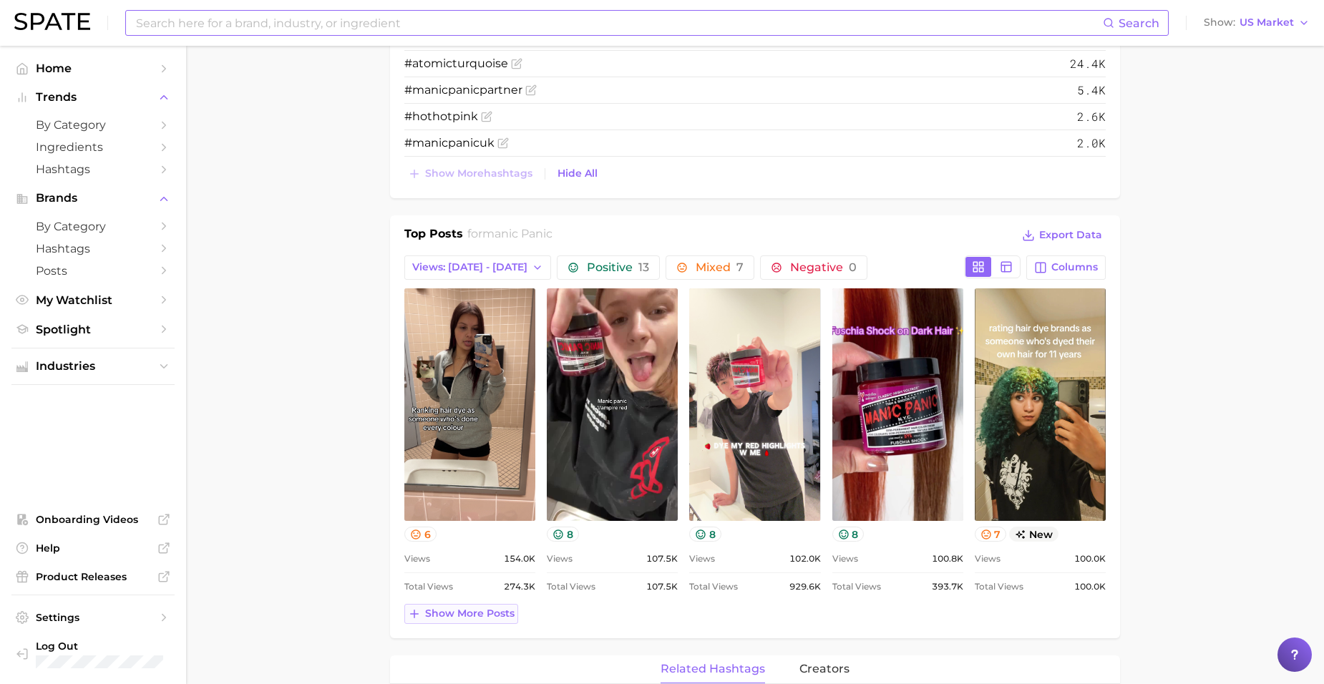
click at [460, 616] on span "Show more posts" at bounding box center [469, 614] width 89 height 12
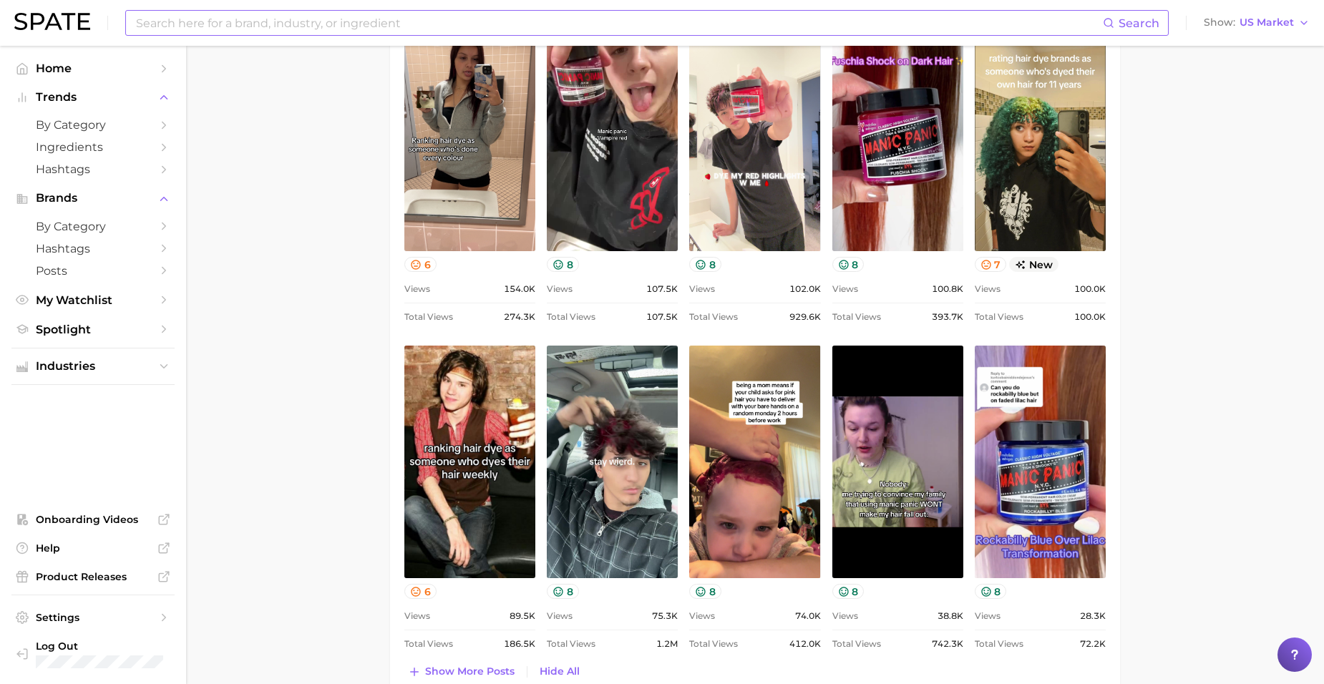
scroll to position [716, 0]
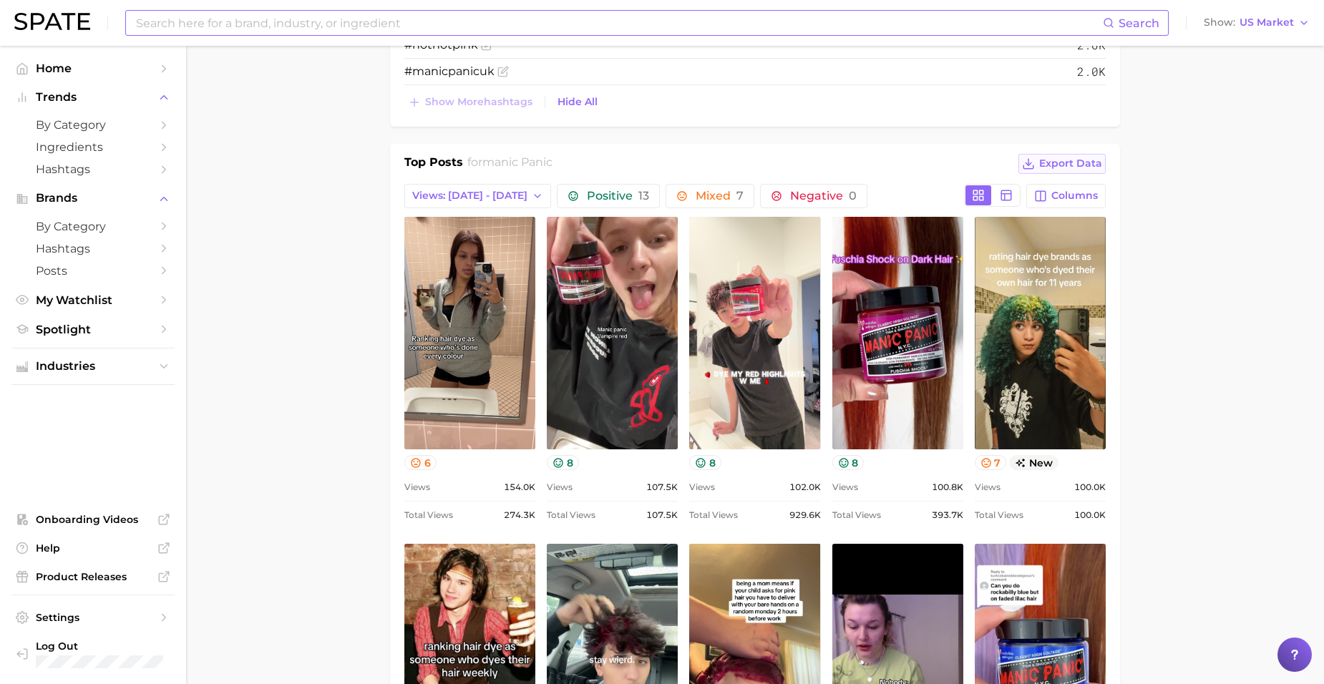
click at [1079, 163] on span "Export Data" at bounding box center [1070, 163] width 63 height 12
click at [346, 217] on main "Overview Google TikTok Instagram brand manic panic Add to Watchlist Export Data…" at bounding box center [755, 599] width 1138 height 2539
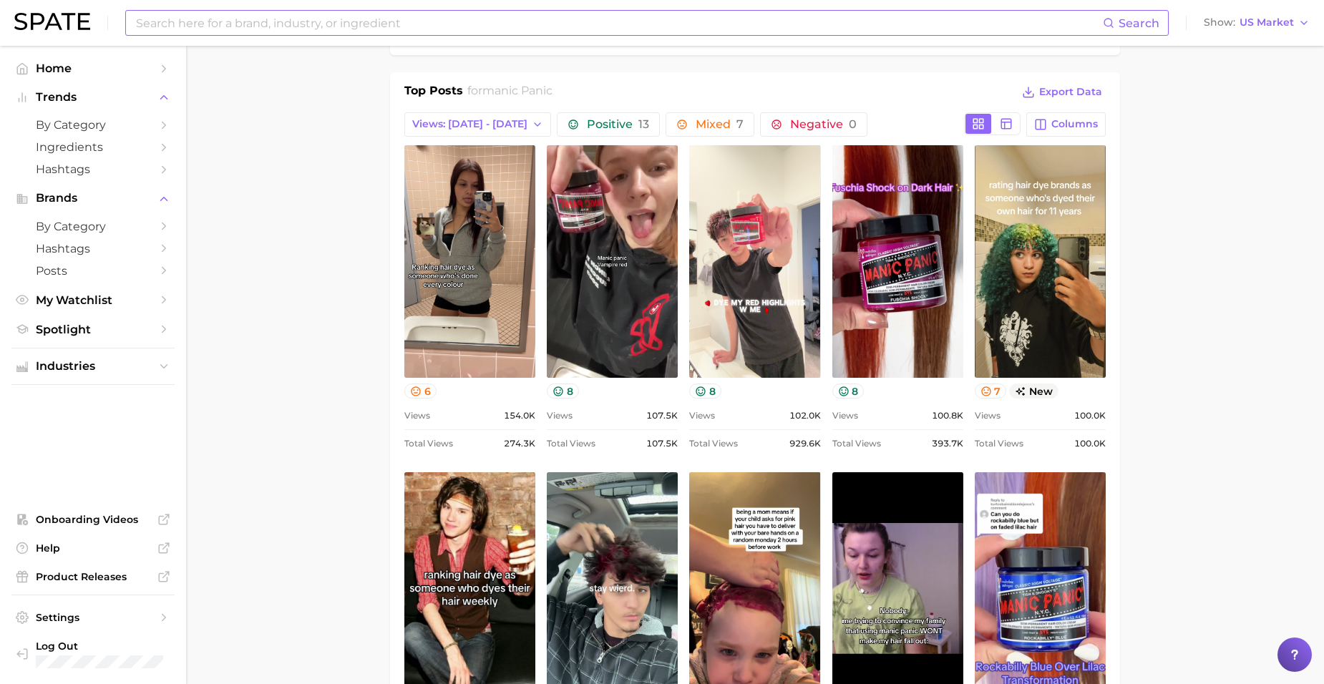
click at [495, 107] on div "Top Posts for manic panic Export Data Views: [DATE] - [DATE] Positive 13 Mixed …" at bounding box center [754, 445] width 701 height 727
click at [493, 123] on span "Views: [DATE] - [DATE]" at bounding box center [469, 124] width 115 height 12
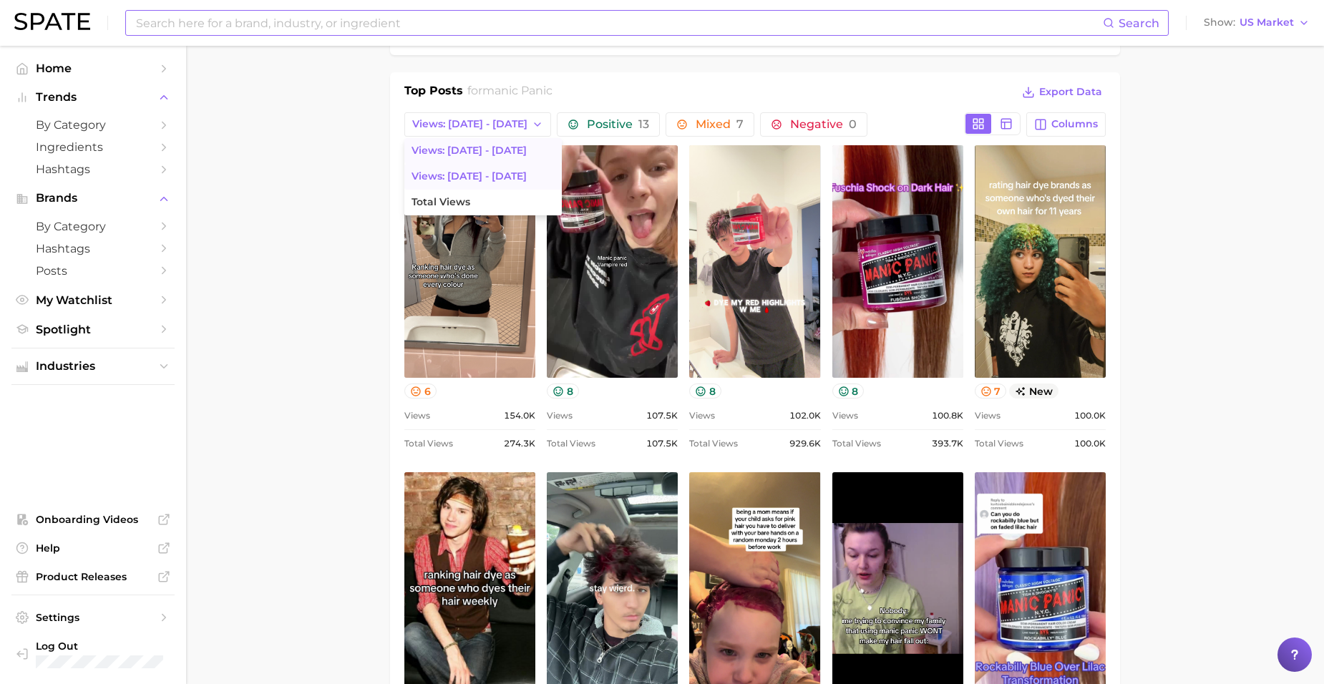
click at [488, 145] on span "Views: [DATE] - [DATE]" at bounding box center [469, 151] width 115 height 12
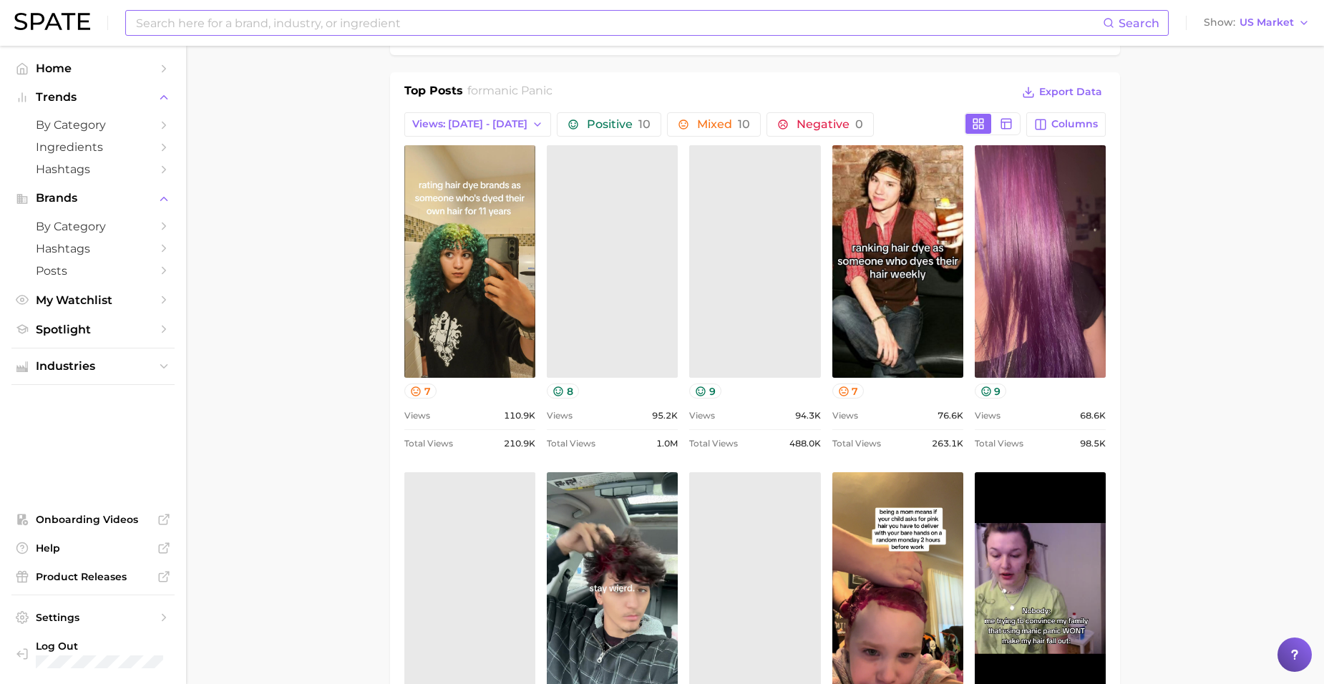
scroll to position [0, 0]
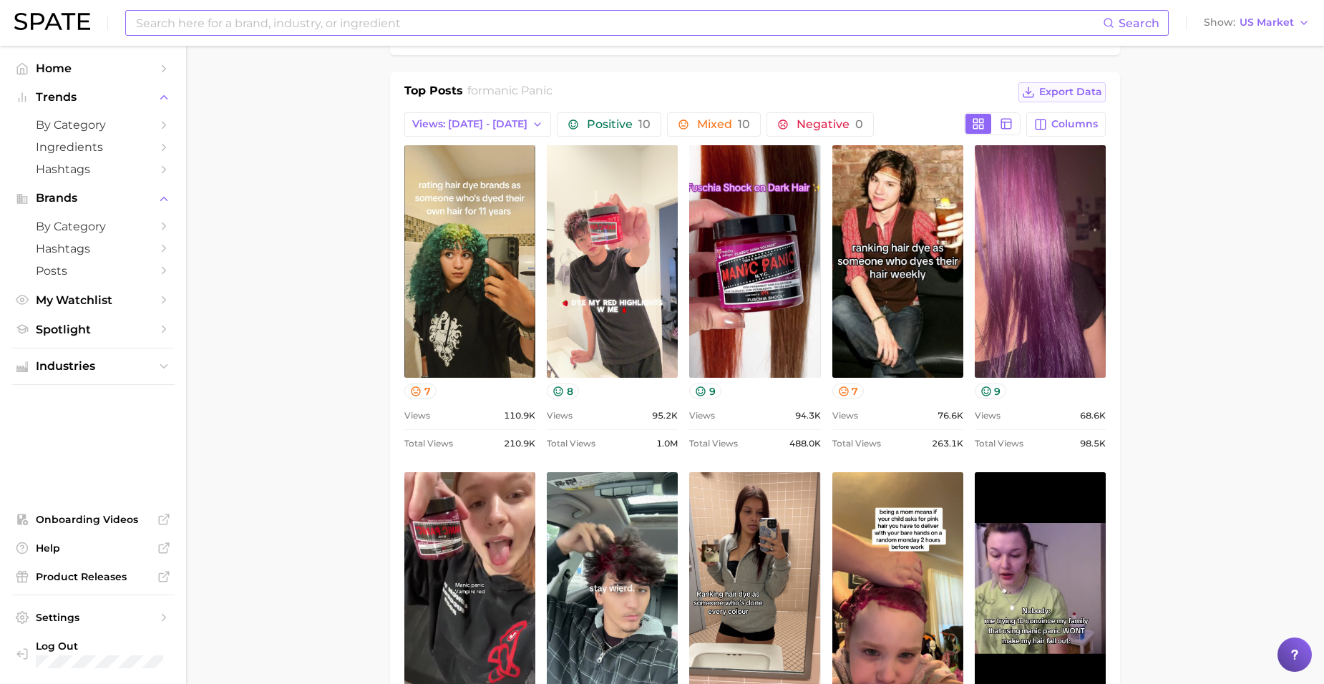
click at [1067, 92] on span "Export Data" at bounding box center [1070, 92] width 63 height 12
click at [463, 118] on span "Views: [DATE] - [DATE]" at bounding box center [469, 124] width 115 height 12
click at [459, 204] on span "Total Views" at bounding box center [441, 202] width 59 height 12
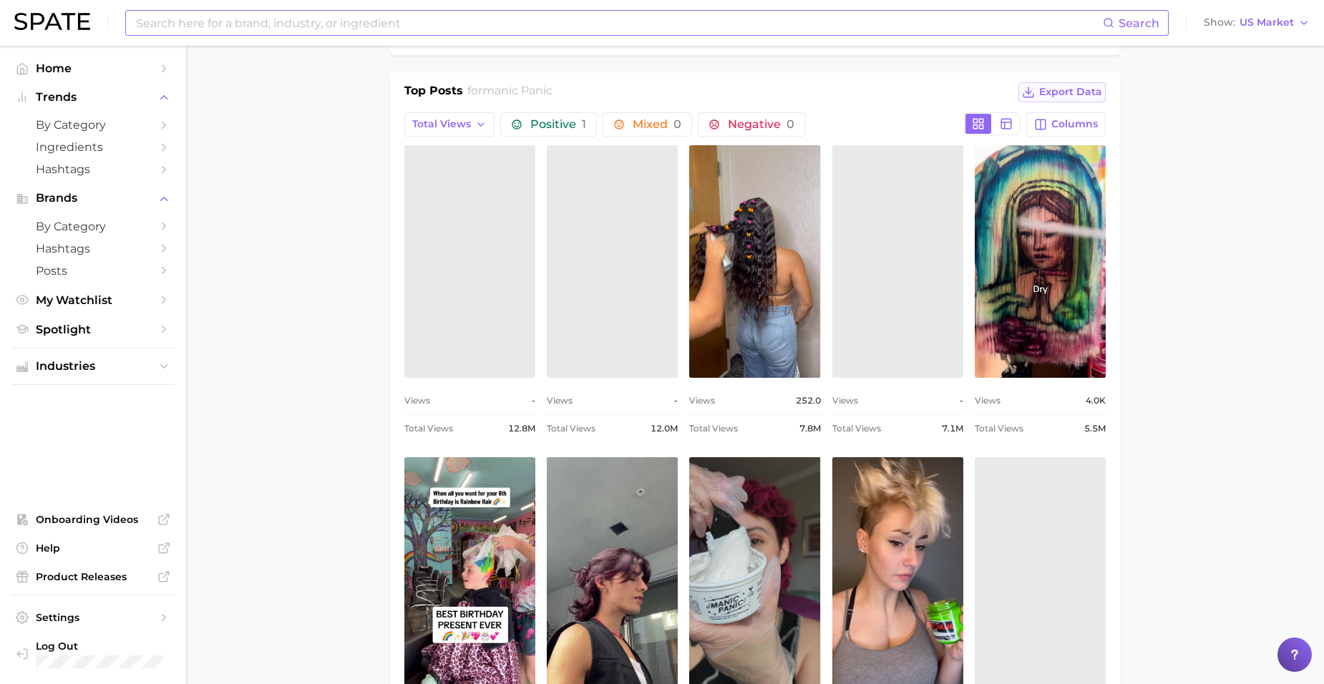
click at [1062, 93] on span "Export Data" at bounding box center [1070, 92] width 63 height 12
click at [355, 337] on main "Overview Google TikTok Instagram brand manic panic Add to Watchlist Export Data…" at bounding box center [755, 512] width 1138 height 2509
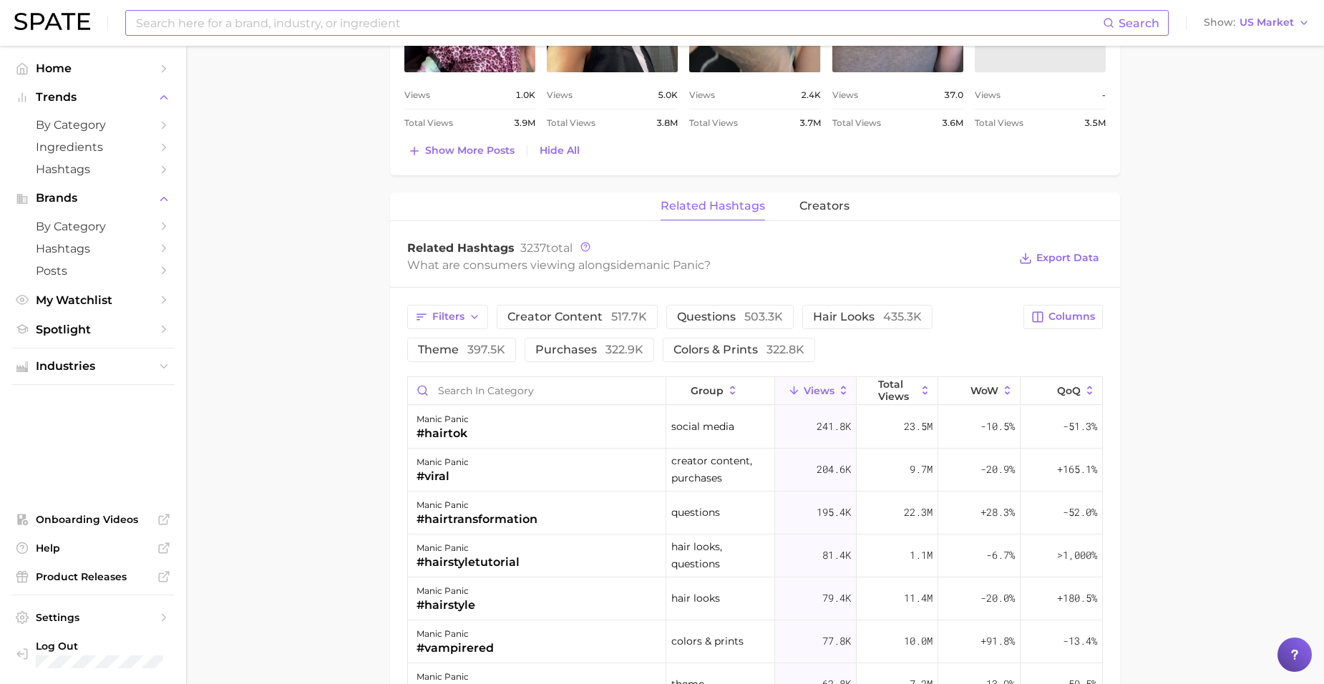
scroll to position [1575, 0]
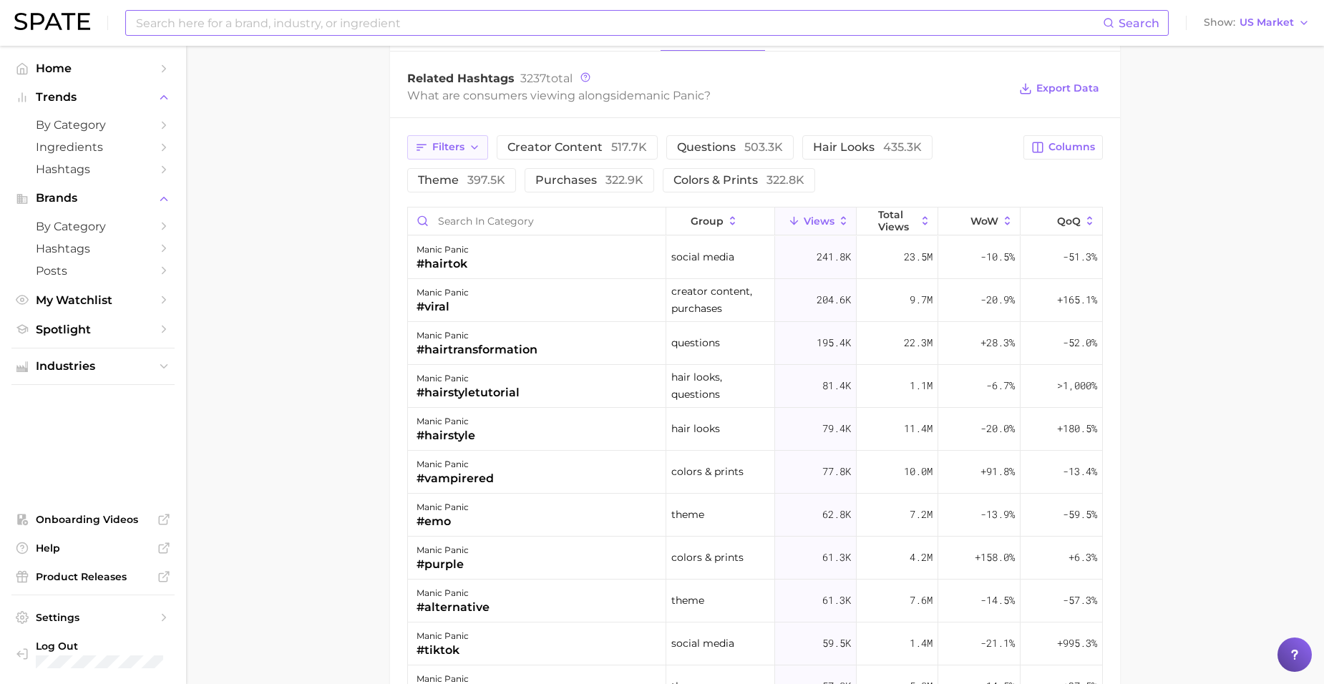
click at [438, 144] on span "Filters" at bounding box center [448, 147] width 32 height 12
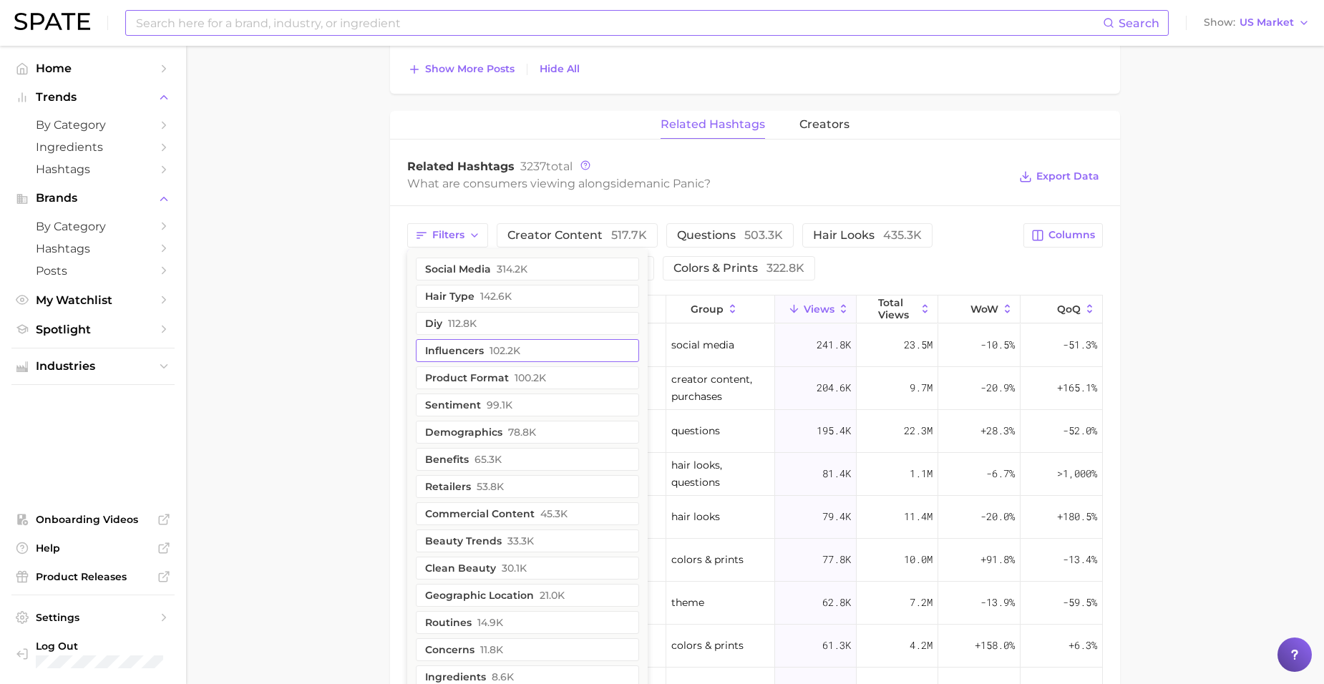
scroll to position [1451, 0]
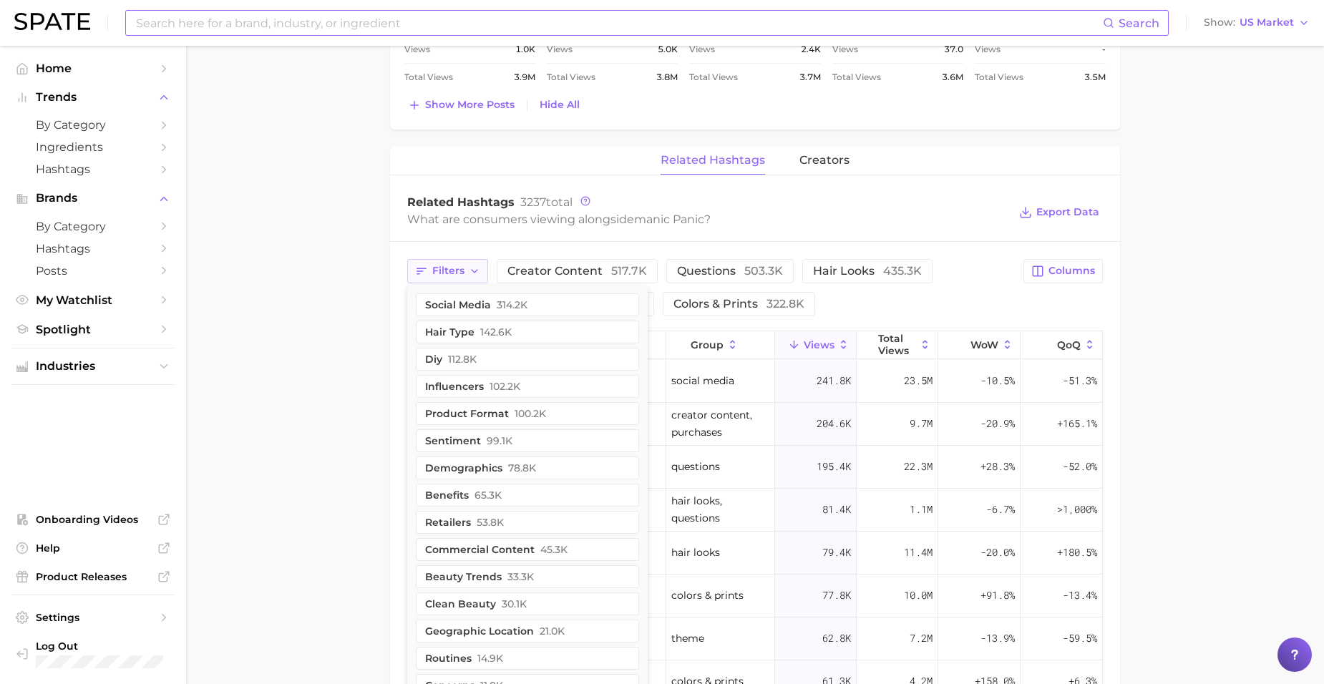
click at [458, 266] on span "Filters" at bounding box center [448, 271] width 32 height 12
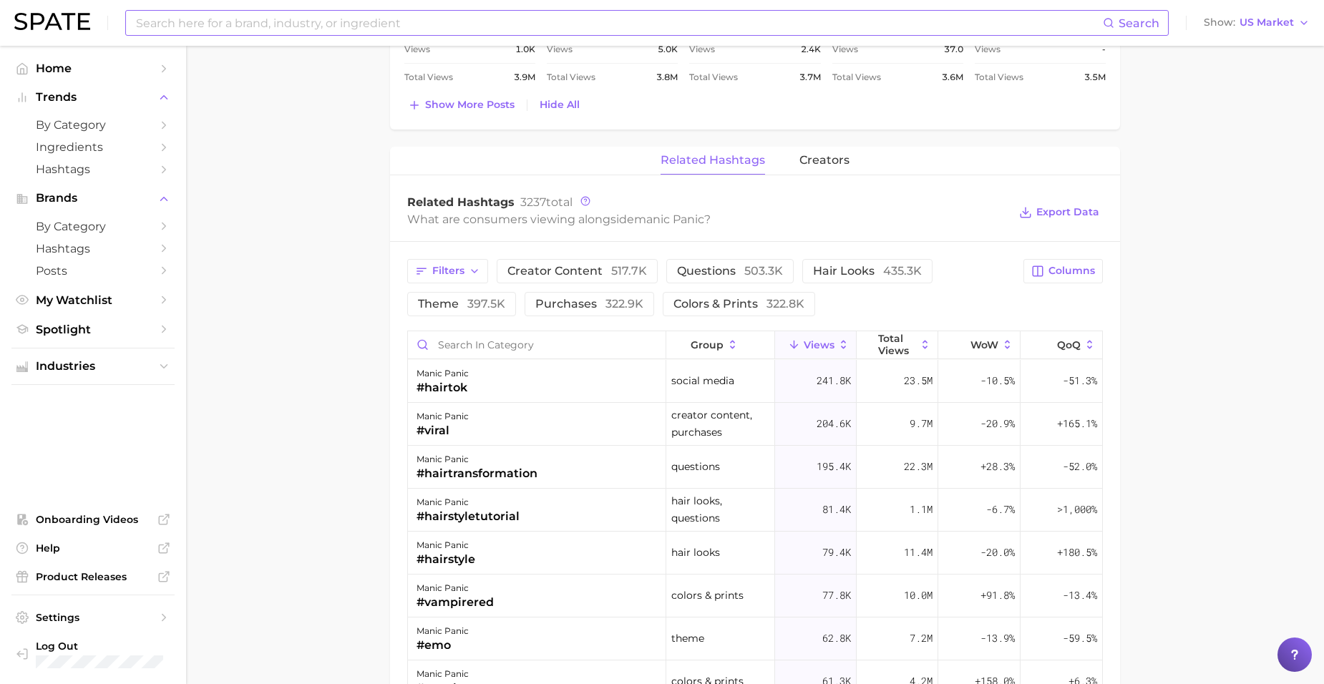
click at [1094, 289] on div "Filters creator content 517.7k questions 503.3k hair looks 435.3k theme 397.5k …" at bounding box center [755, 287] width 696 height 57
click at [1084, 273] on span "Columns" at bounding box center [1072, 271] width 47 height 12
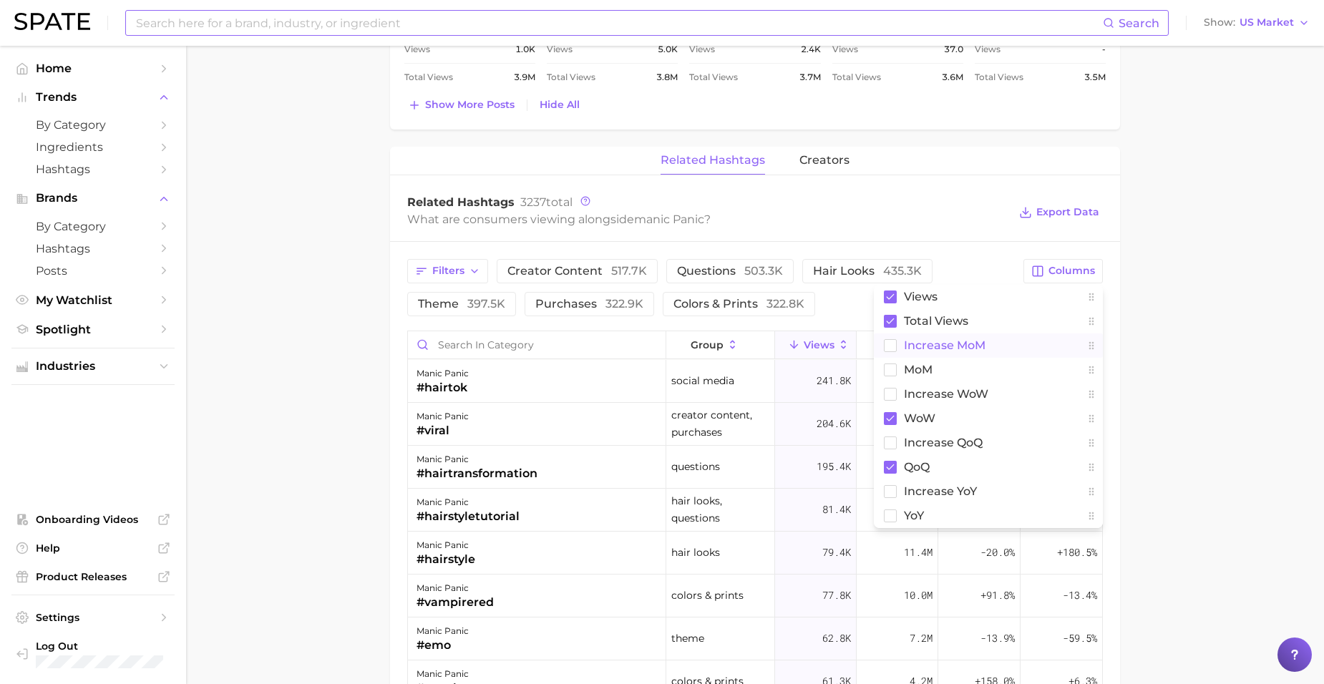
click at [902, 345] on button "increase MoM" at bounding box center [988, 346] width 229 height 24
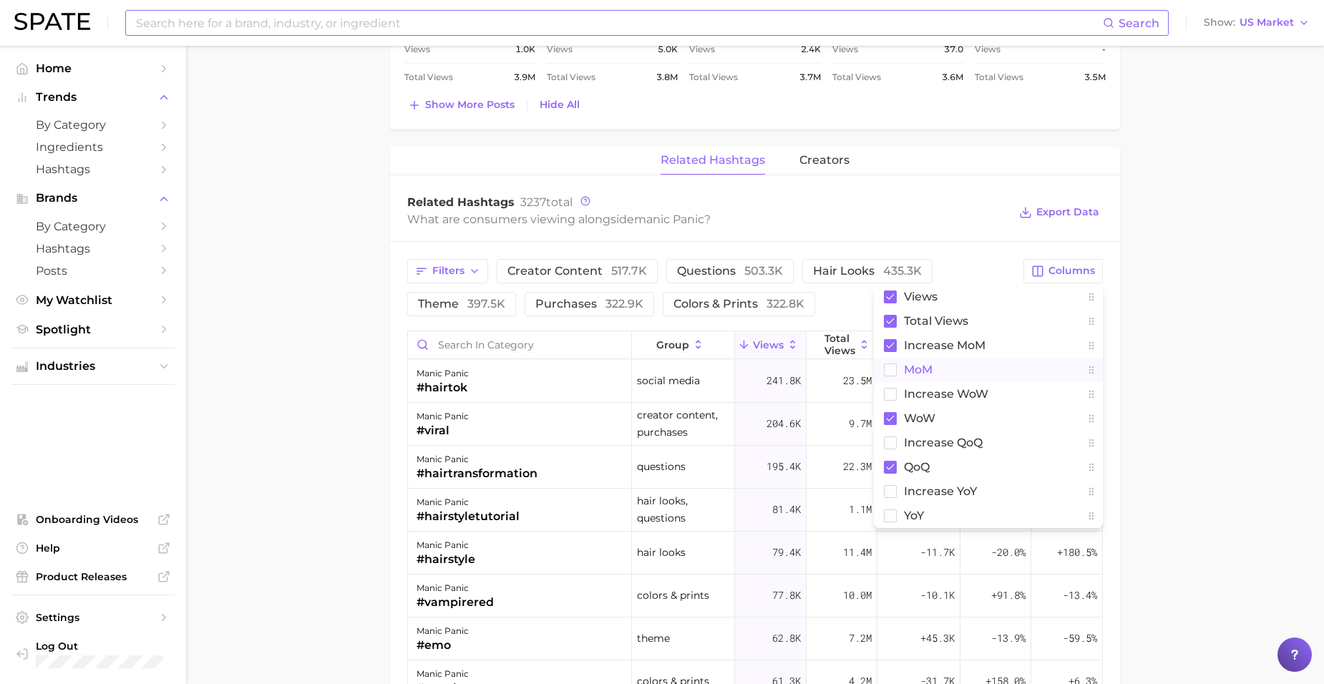
click at [897, 370] on button "MoM" at bounding box center [988, 370] width 229 height 24
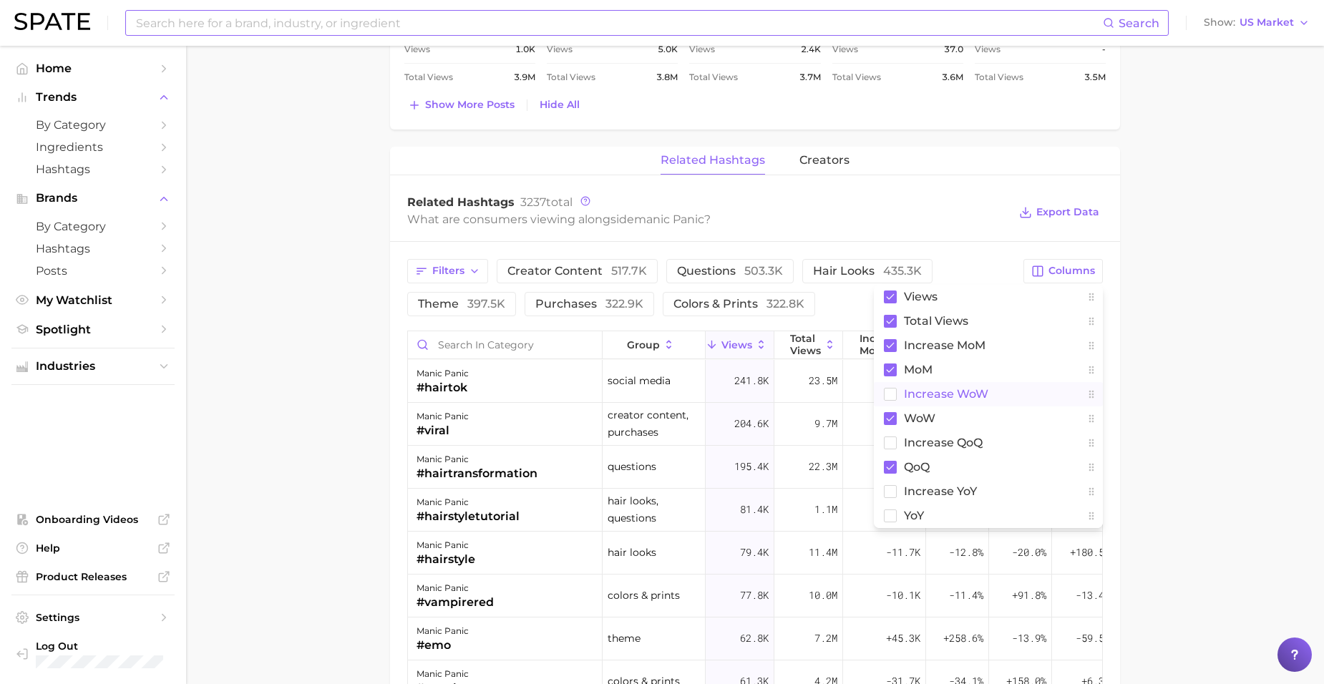
click at [896, 400] on rect at bounding box center [891, 394] width 12 height 12
click at [896, 452] on button "increase QoQ" at bounding box center [988, 443] width 229 height 24
click at [892, 488] on rect at bounding box center [891, 491] width 12 height 12
click at [892, 520] on rect at bounding box center [891, 516] width 12 height 12
click at [1057, 210] on span "Export Data" at bounding box center [1067, 212] width 63 height 12
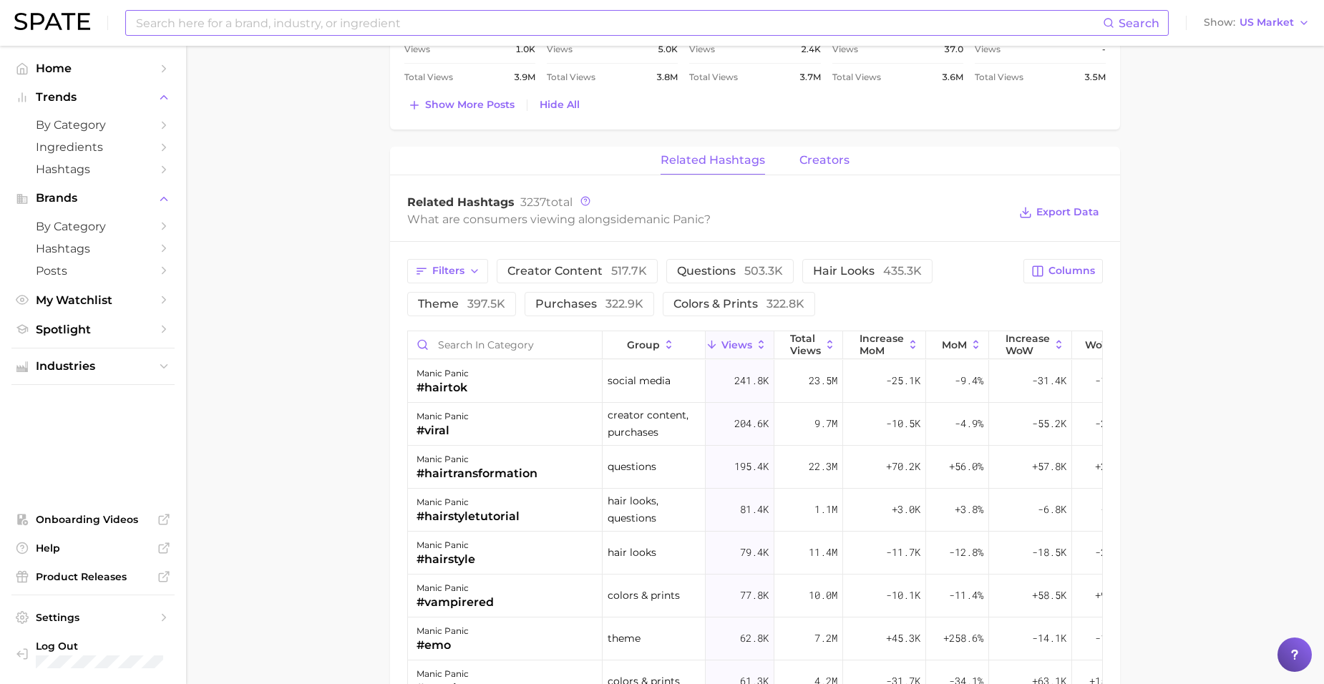
click at [817, 158] on span "creators" at bounding box center [825, 160] width 50 height 13
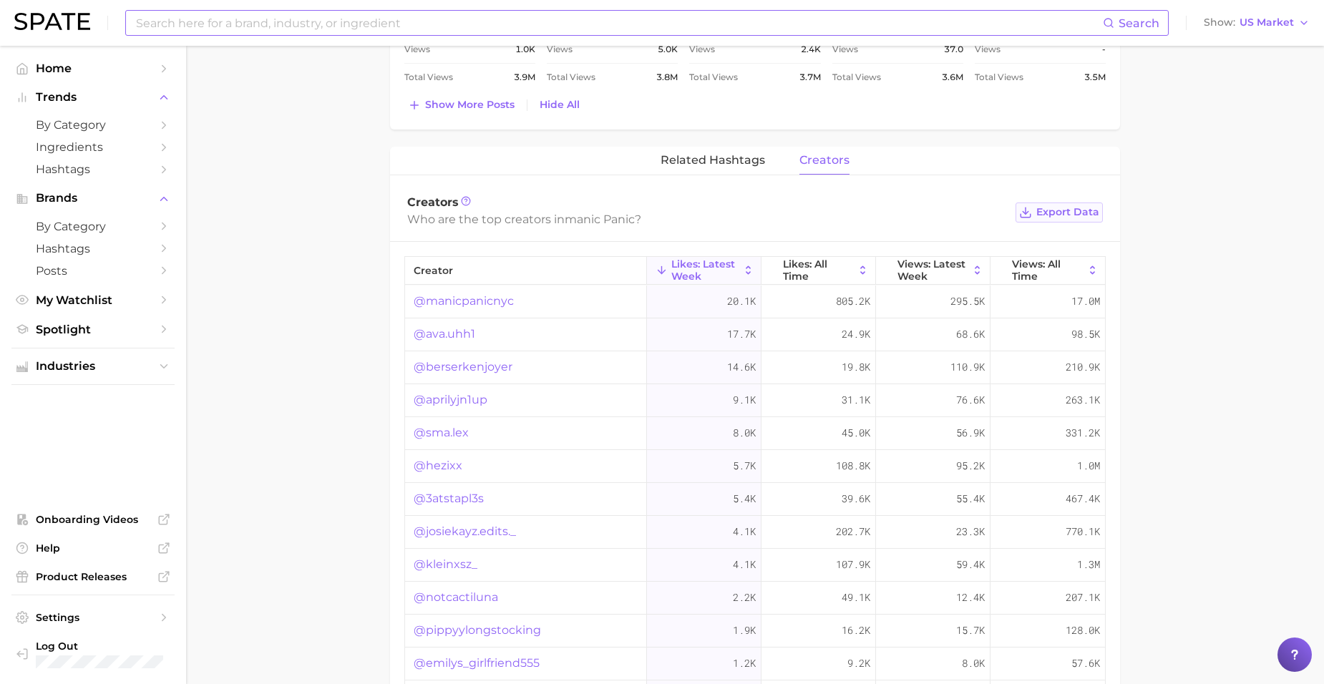
click at [1090, 216] on span "Export Data" at bounding box center [1067, 212] width 63 height 12
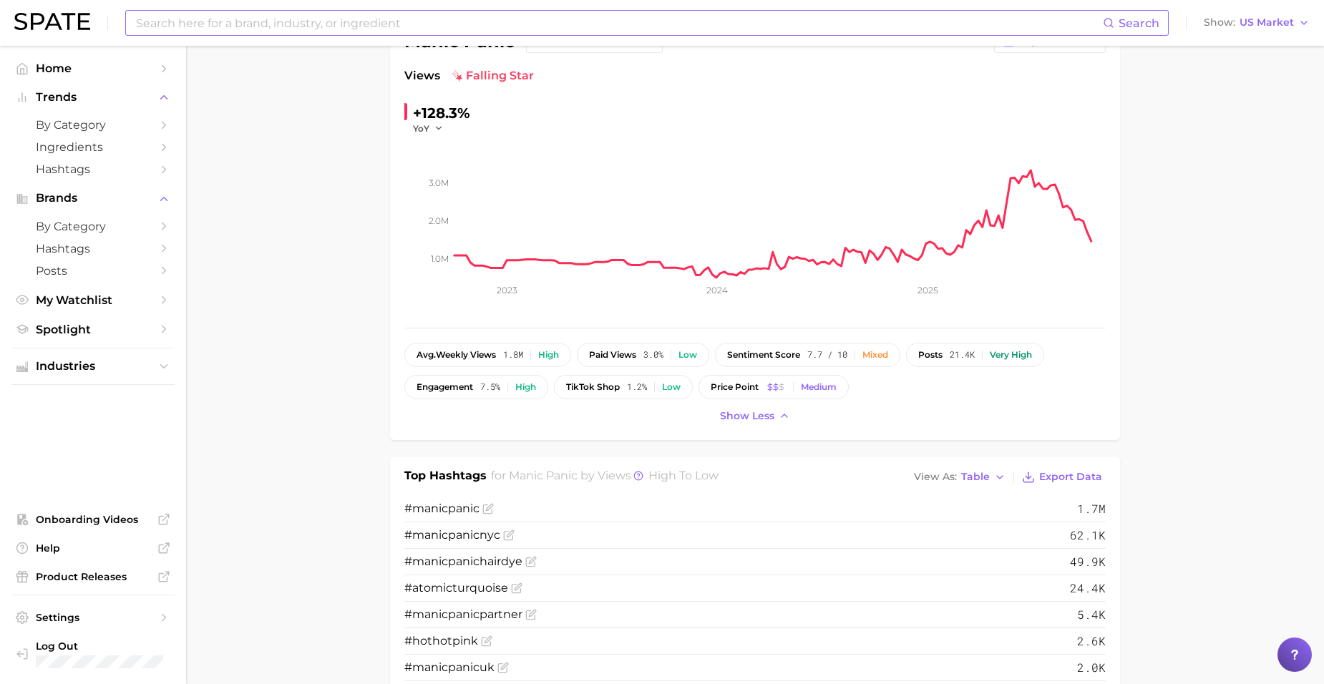
scroll to position [0, 0]
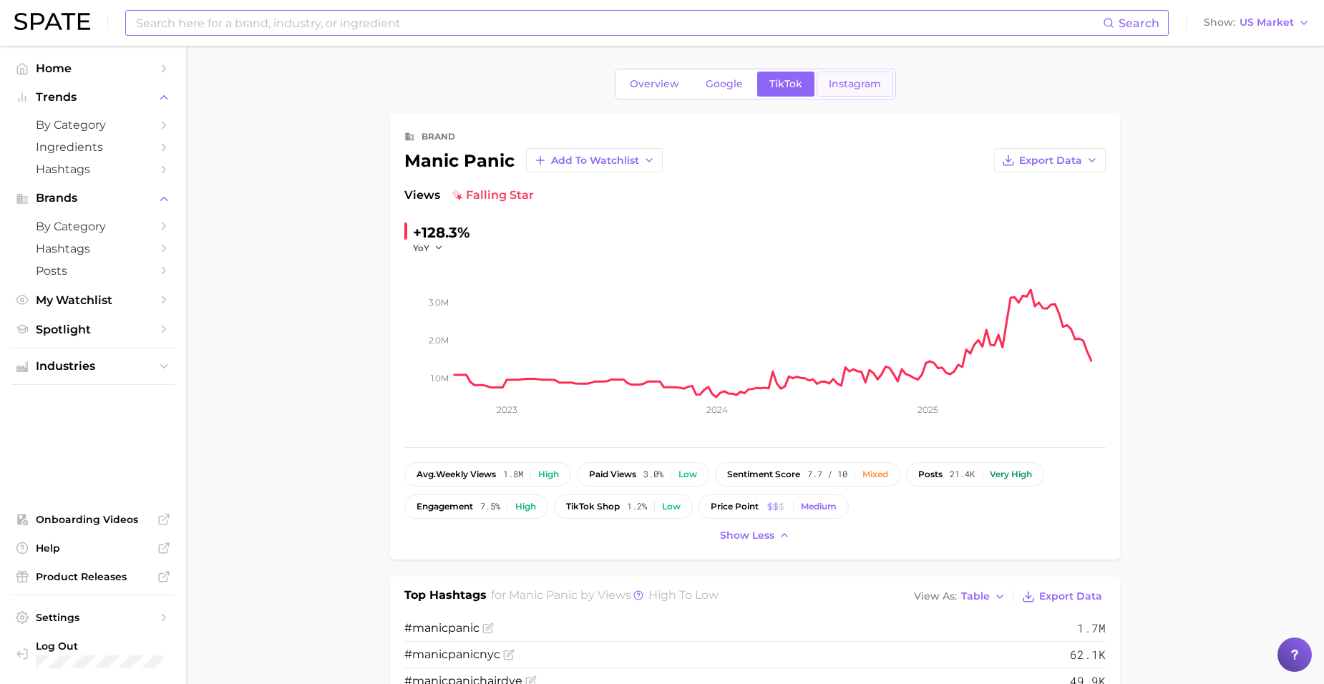
click at [839, 95] on link "Instagram" at bounding box center [855, 84] width 77 height 25
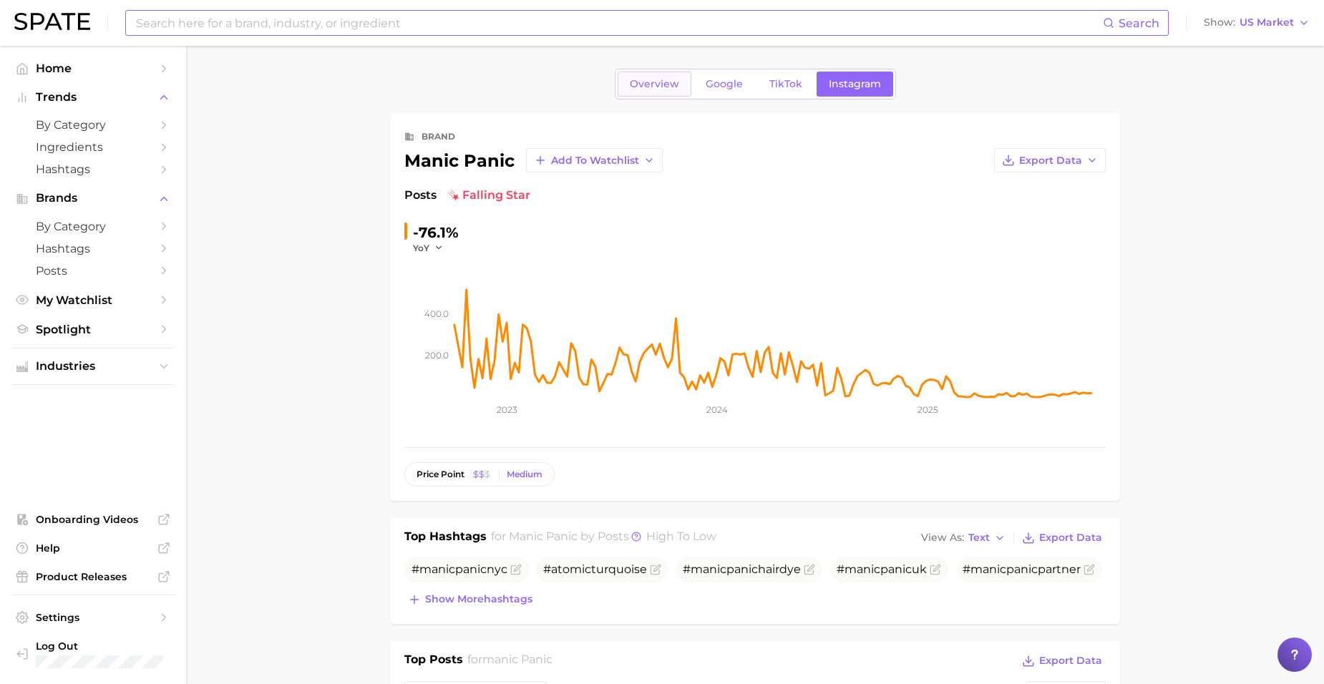
click at [674, 86] on span "Overview" at bounding box center [654, 84] width 49 height 12
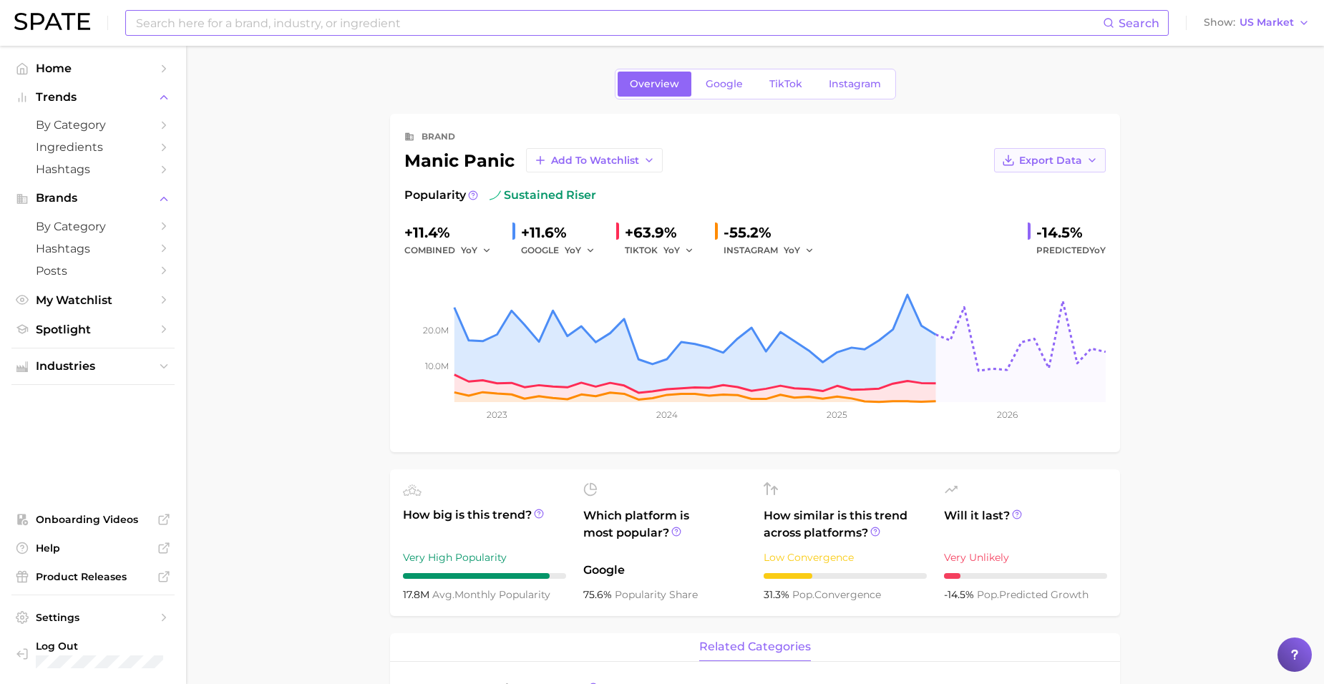
click at [1032, 170] on button "Export Data" at bounding box center [1050, 160] width 112 height 24
click at [1034, 188] on span "Time Series CSV" at bounding box center [1015, 187] width 84 height 12
click at [261, 18] on input at bounding box center [619, 23] width 968 height 24
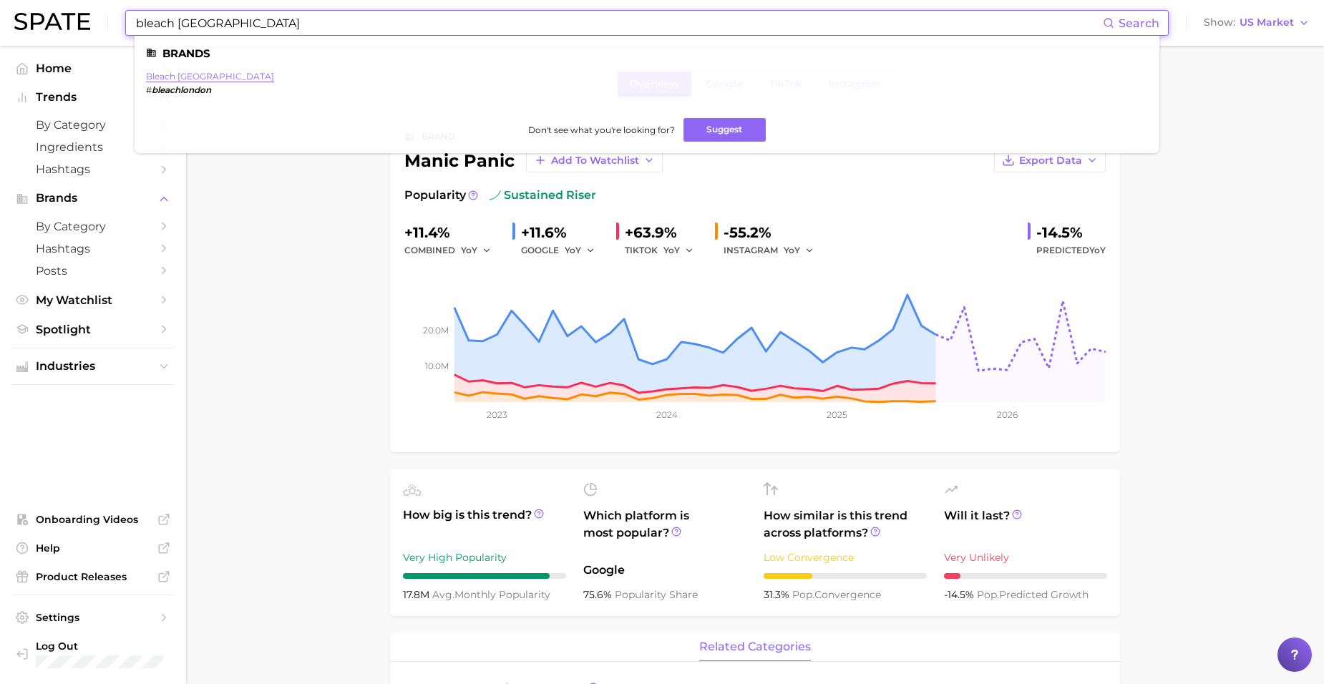
type input "bleach [GEOGRAPHIC_DATA]"
click at [155, 74] on link "bleach [GEOGRAPHIC_DATA]" at bounding box center [210, 76] width 128 height 11
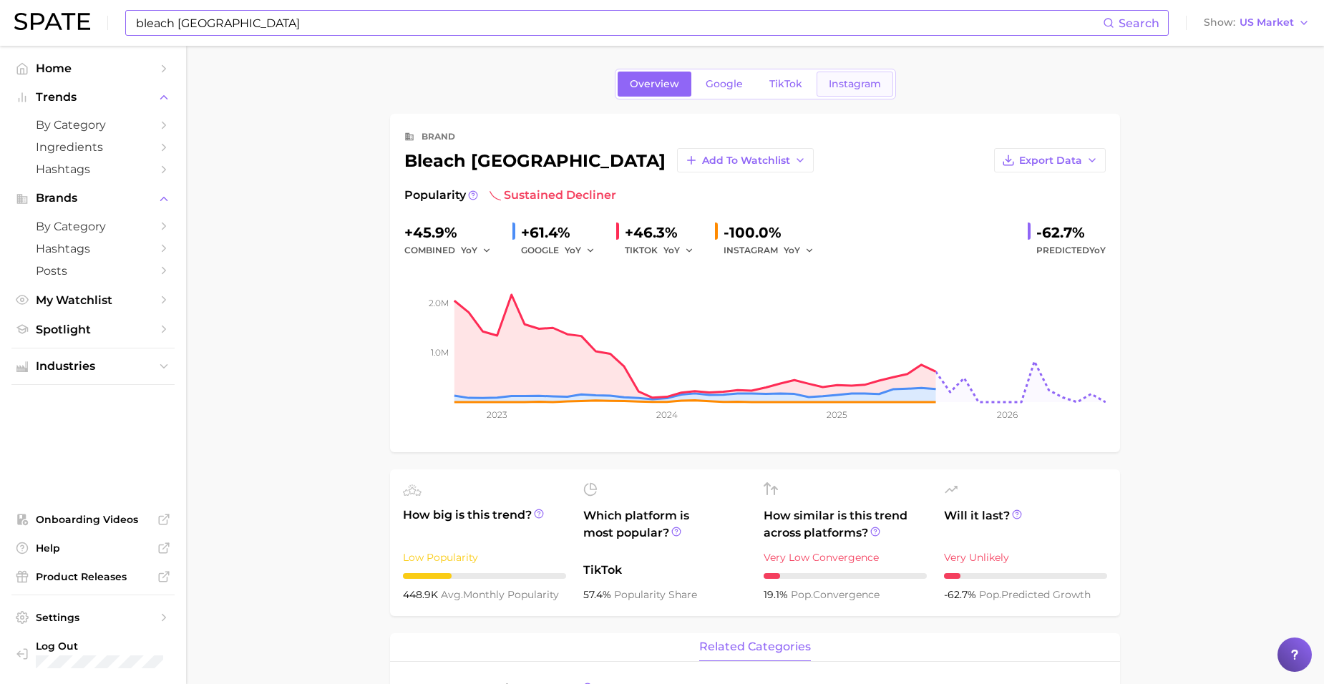
click at [849, 94] on link "Instagram" at bounding box center [855, 84] width 77 height 25
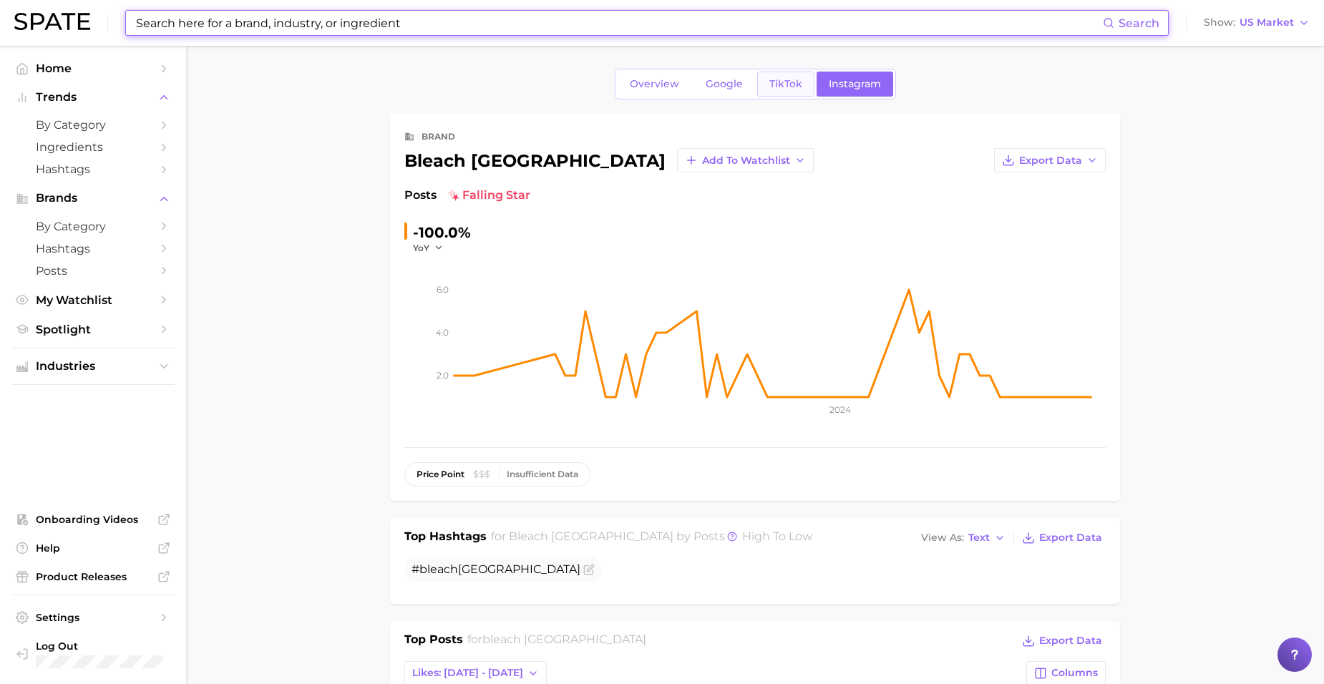
click at [789, 79] on span "TikTok" at bounding box center [785, 84] width 33 height 12
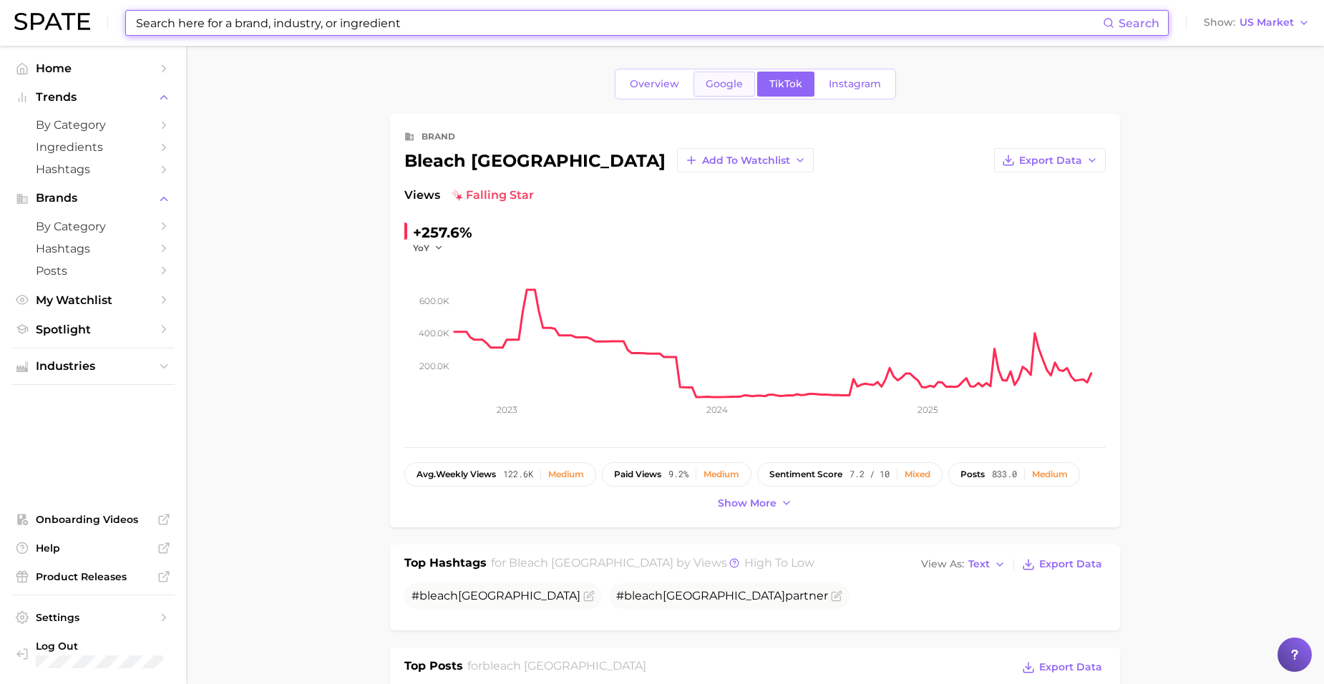
click at [737, 84] on span "Google" at bounding box center [724, 84] width 37 height 12
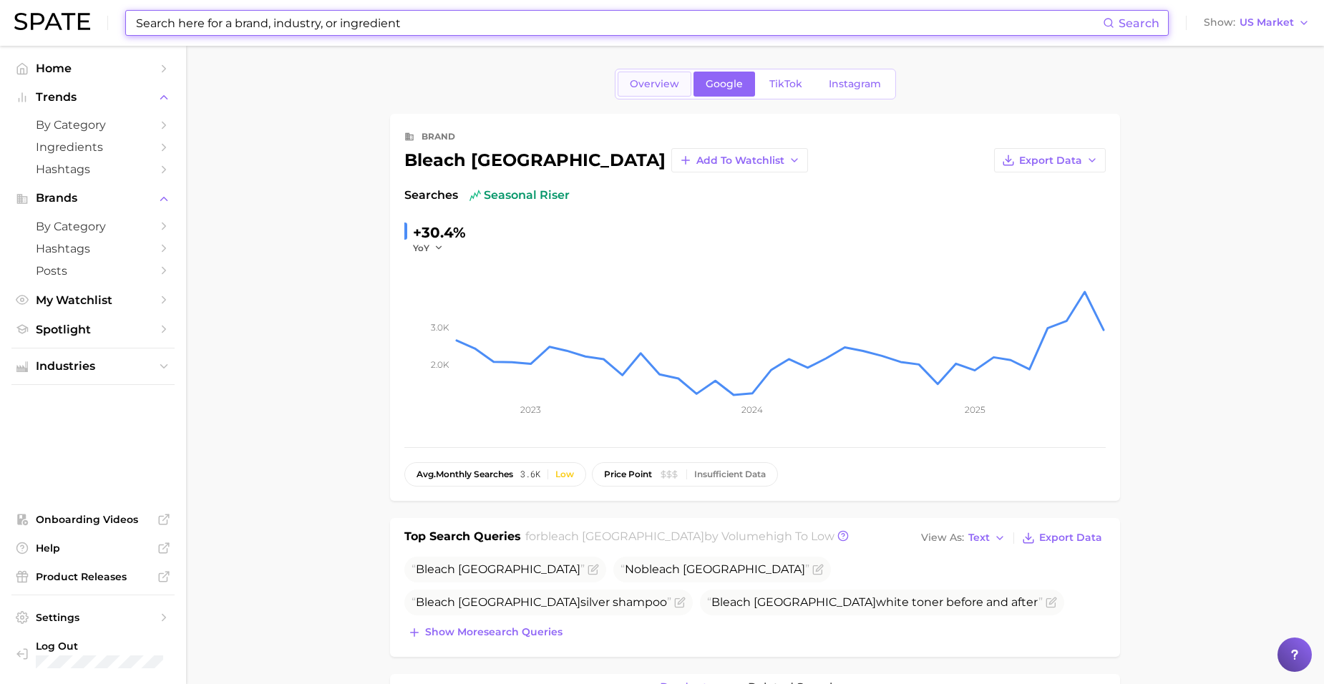
click at [641, 79] on span "Overview" at bounding box center [654, 84] width 49 height 12
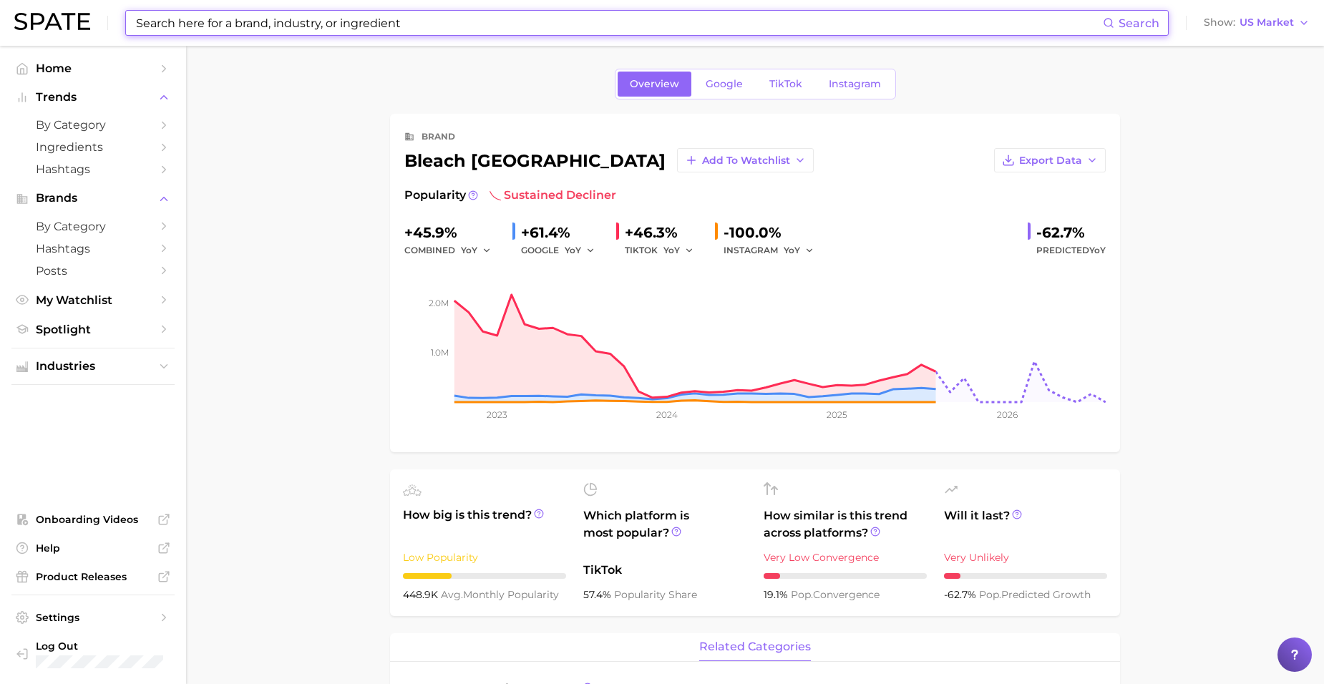
click at [535, 82] on div "Overview Google TikTok Instagram" at bounding box center [755, 84] width 730 height 31
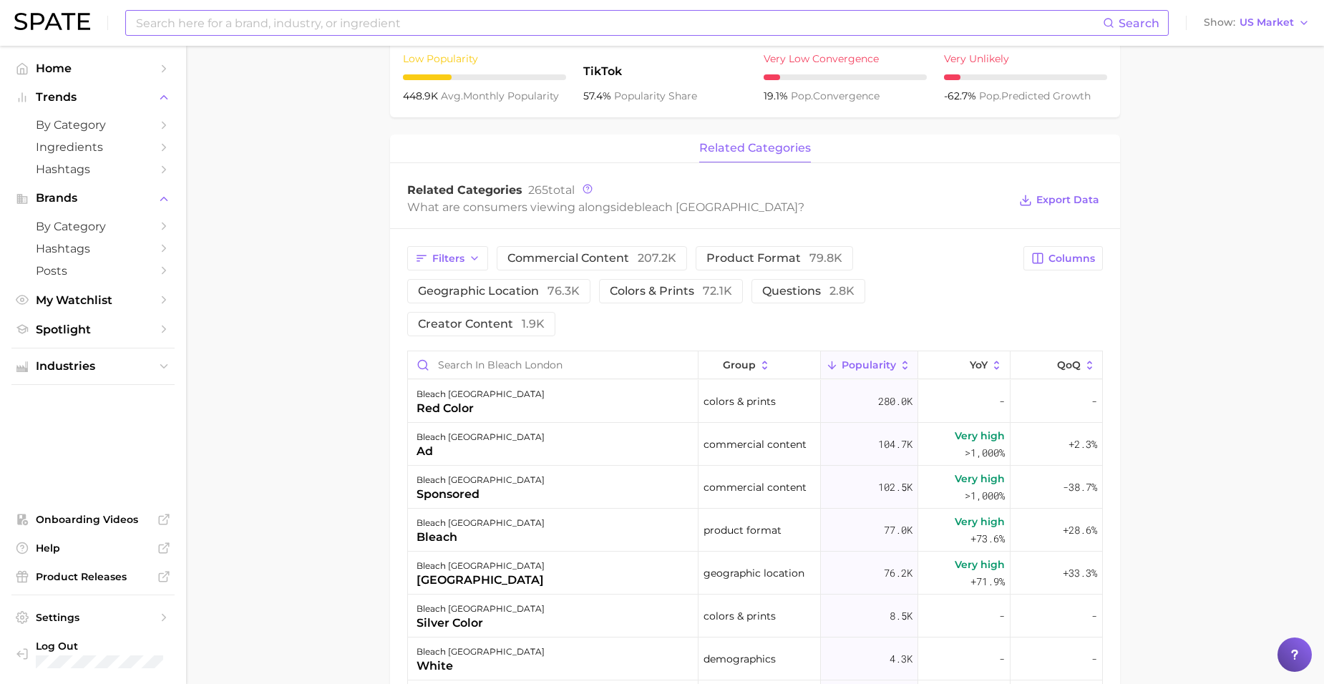
scroll to position [501, 0]
click at [148, 364] on span "Industries" at bounding box center [93, 366] width 115 height 13
